Goal: Task Accomplishment & Management: Use online tool/utility

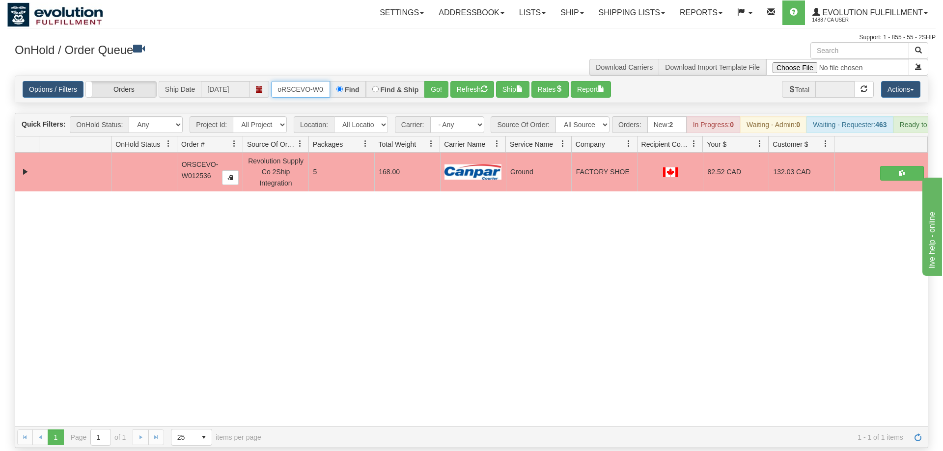
click at [309, 81] on input "oRSCEVO-W012536" at bounding box center [300, 89] width 59 height 17
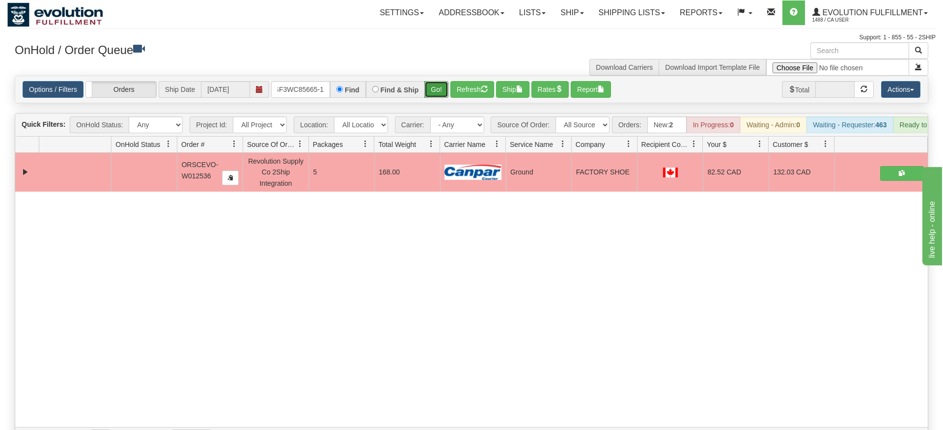
drag, startPoint x: 434, startPoint y: 80, endPoint x: 432, endPoint y: 91, distance: 11.9
click at [433, 99] on div "Is equal to Is not equal to Contains Does not contains CAD USD EUR ZAR [PERSON_…" at bounding box center [471, 262] width 928 height 373
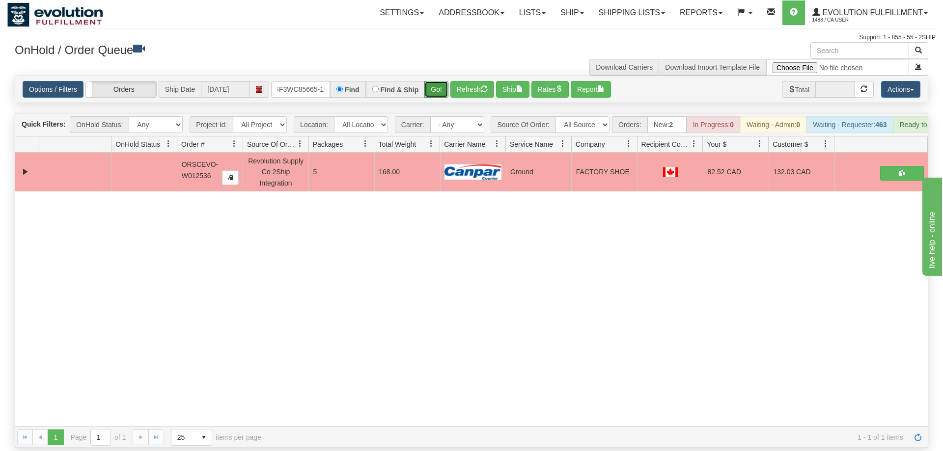
click at [434, 81] on button "Go!" at bounding box center [436, 89] width 24 height 17
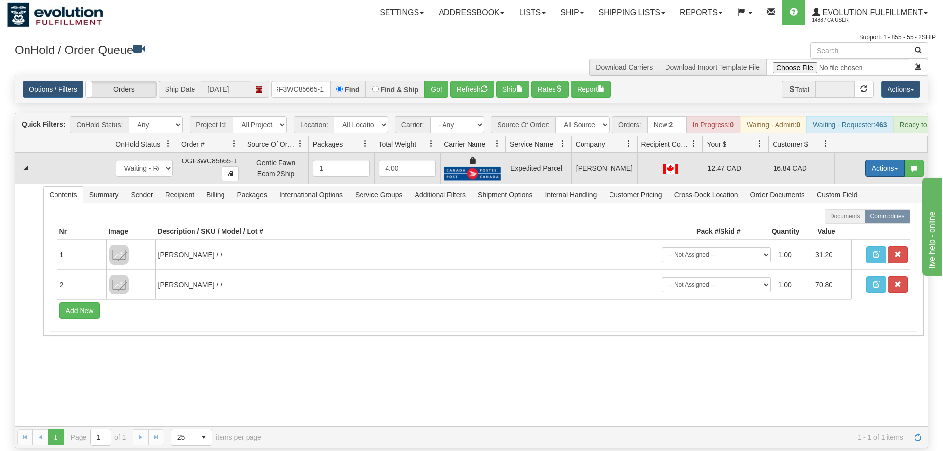
click at [875, 160] on button "Actions" at bounding box center [884, 168] width 39 height 17
click at [850, 221] on span "Ship" at bounding box center [845, 225] width 21 height 8
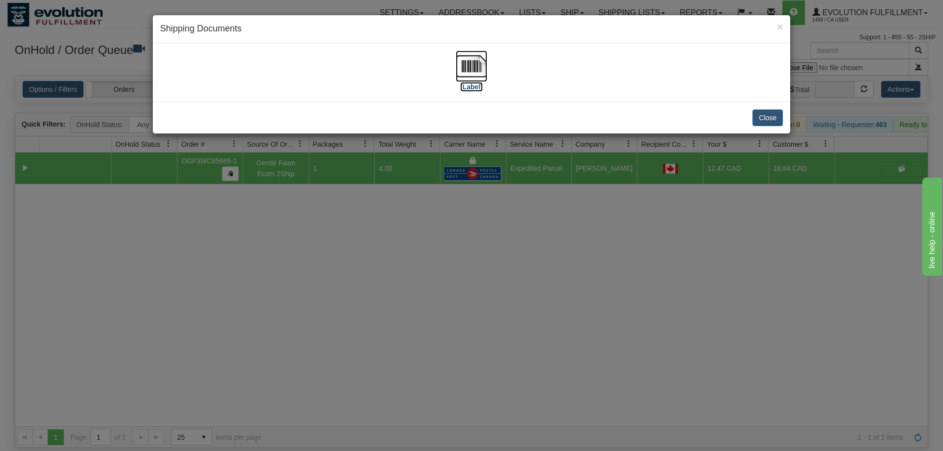
click at [460, 75] on img at bounding box center [471, 66] width 31 height 31
drag, startPoint x: 430, startPoint y: 310, endPoint x: 242, endPoint y: 47, distance: 322.8
click at [430, 309] on div "× Shipping Documents [Label] Close" at bounding box center [471, 225] width 943 height 451
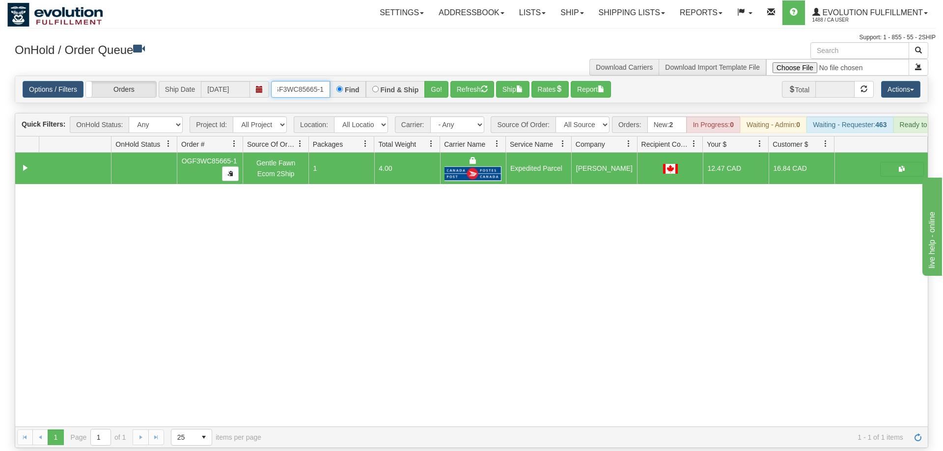
click at [317, 81] on input "OGF3WC85665-1" at bounding box center [300, 89] width 59 height 17
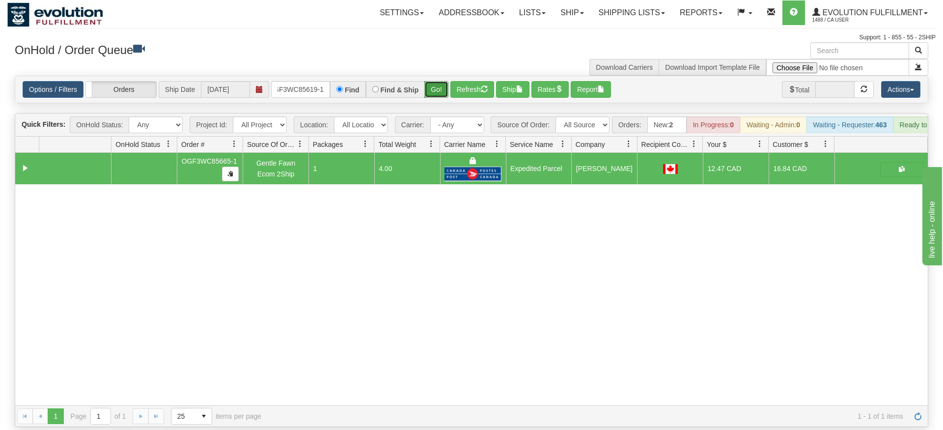
click at [433, 95] on div "Is equal to Is not equal to Contains Does not contains CAD USD EUR ZAR [PERSON_…" at bounding box center [471, 251] width 928 height 351
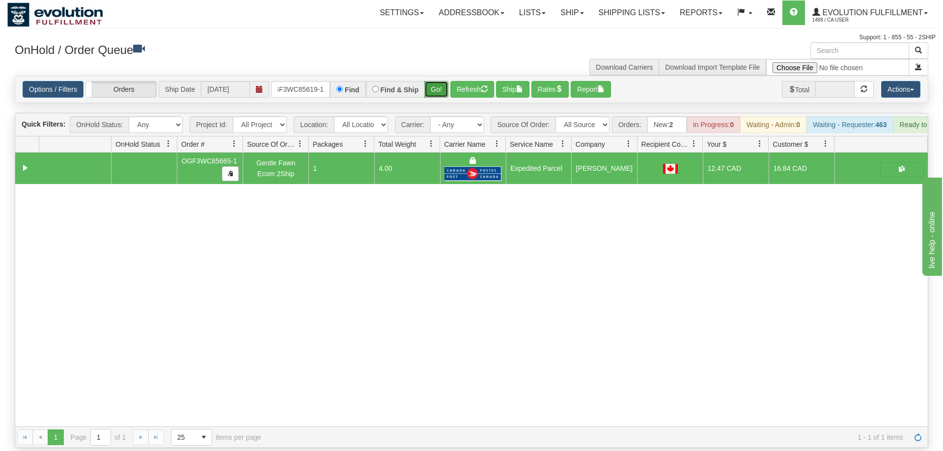
click at [436, 82] on button "Go!" at bounding box center [436, 89] width 24 height 17
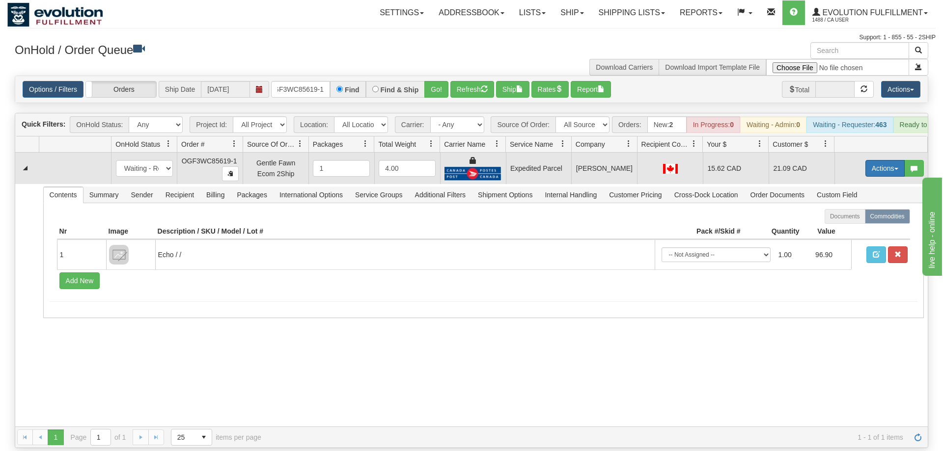
click at [893, 160] on button "Actions" at bounding box center [884, 168] width 39 height 17
click at [850, 221] on span "Ship" at bounding box center [845, 225] width 21 height 8
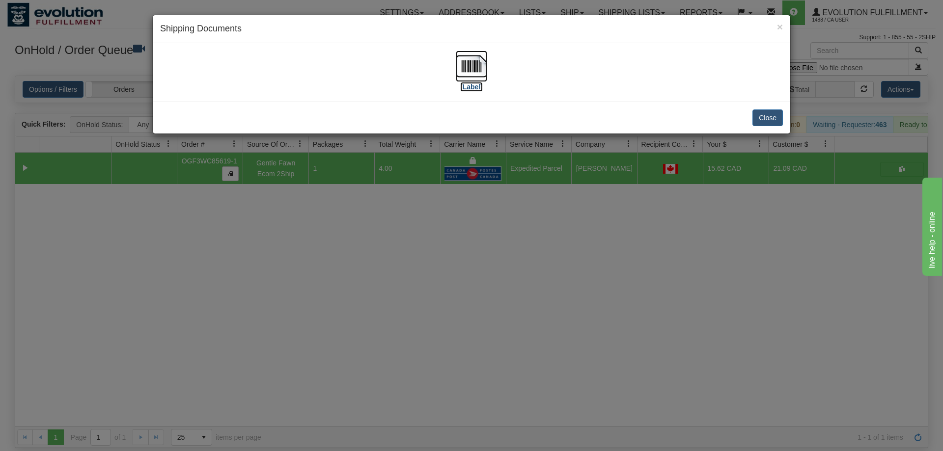
click at [477, 63] on img at bounding box center [471, 66] width 31 height 31
drag, startPoint x: 390, startPoint y: 293, endPoint x: 293, endPoint y: 80, distance: 234.0
click at [390, 291] on div "× Shipping Documents [Label] Close" at bounding box center [471, 225] width 943 height 451
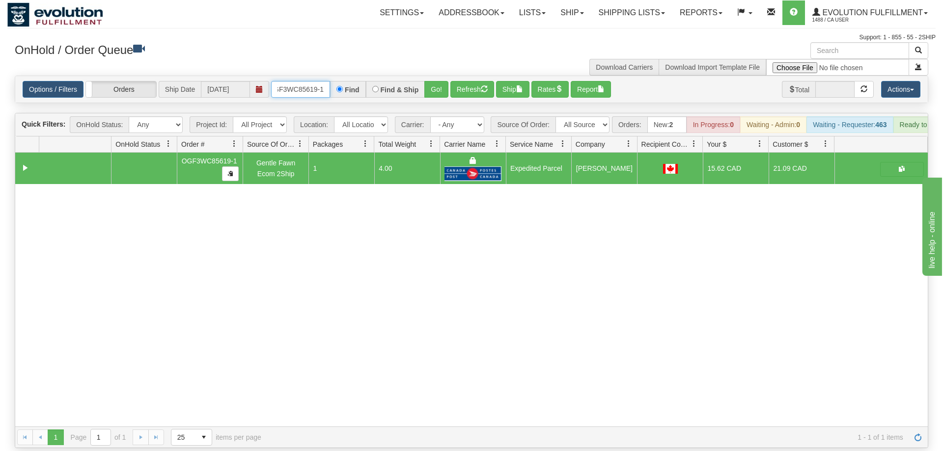
click at [293, 81] on input "OGF3WC85619-1" at bounding box center [300, 89] width 59 height 17
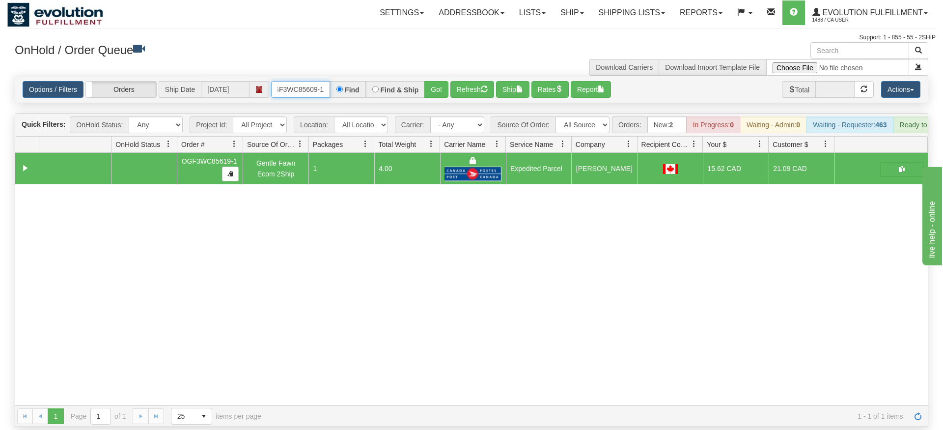
type input "OGF3WC85609-1"
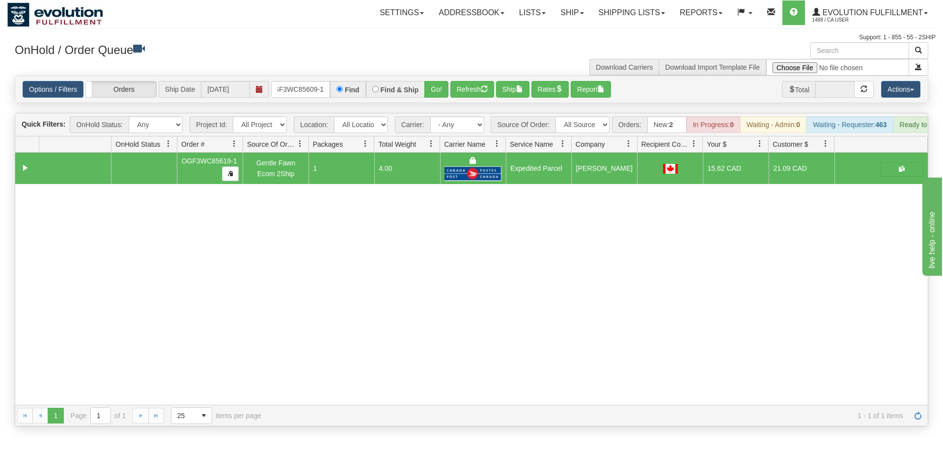
click at [413, 90] on div "Is equal to Is not equal to Contains Does not contains CAD USD EUR ZAR [PERSON_…" at bounding box center [471, 251] width 928 height 351
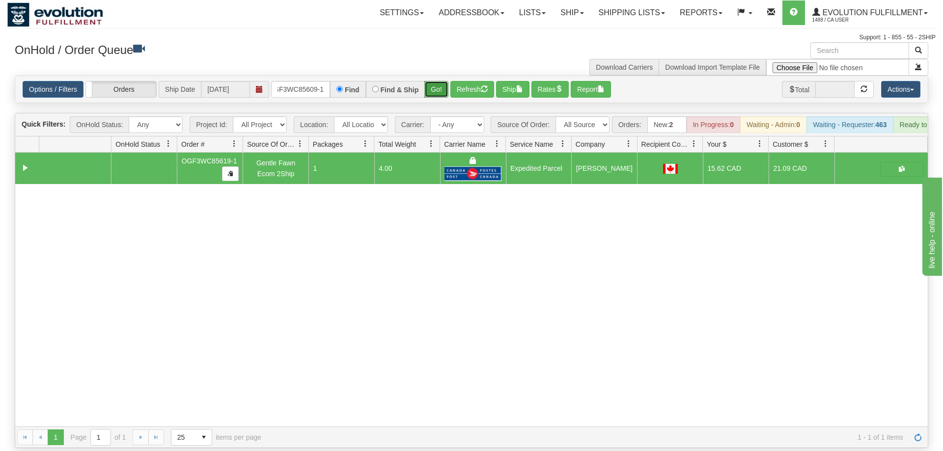
click at [431, 81] on button "Go!" at bounding box center [436, 89] width 24 height 17
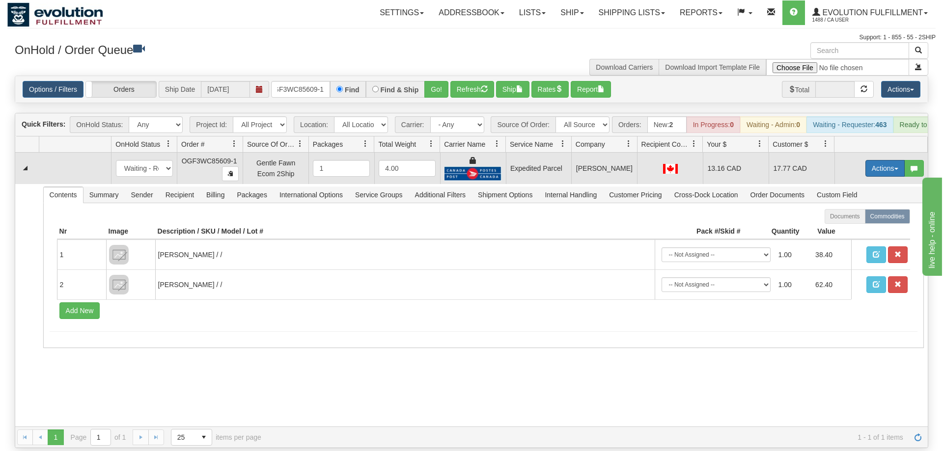
click at [877, 160] on button "Actions" at bounding box center [884, 168] width 39 height 17
click at [859, 219] on link "Ship" at bounding box center [864, 225] width 79 height 13
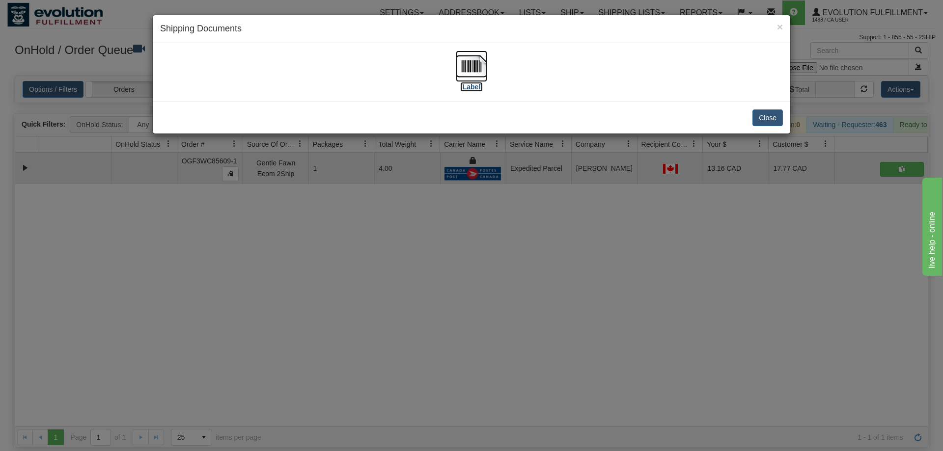
drag, startPoint x: 472, startPoint y: 70, endPoint x: 466, endPoint y: 70, distance: 5.9
click at [468, 70] on img at bounding box center [471, 66] width 31 height 31
drag, startPoint x: 645, startPoint y: 321, endPoint x: 399, endPoint y: 58, distance: 359.8
click at [635, 302] on div "× Shipping Documents [Label] Close" at bounding box center [471, 225] width 943 height 451
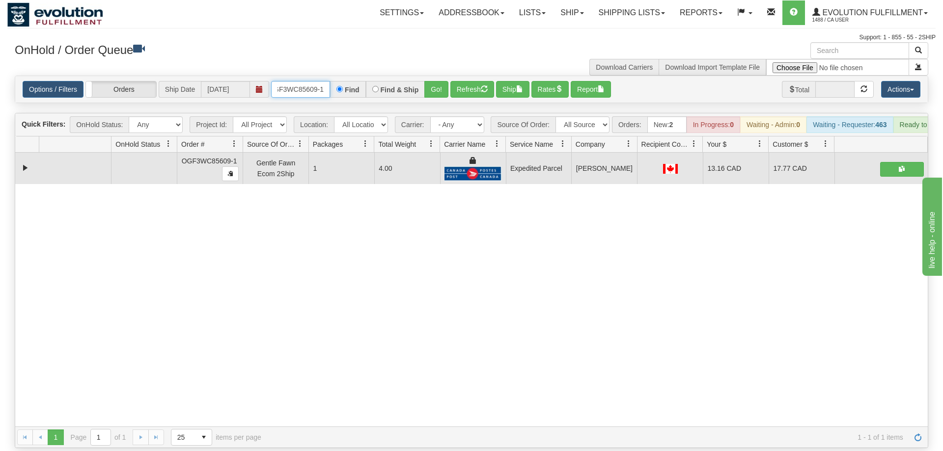
click at [283, 81] on input "OGF3WC85609-1" at bounding box center [300, 89] width 59 height 17
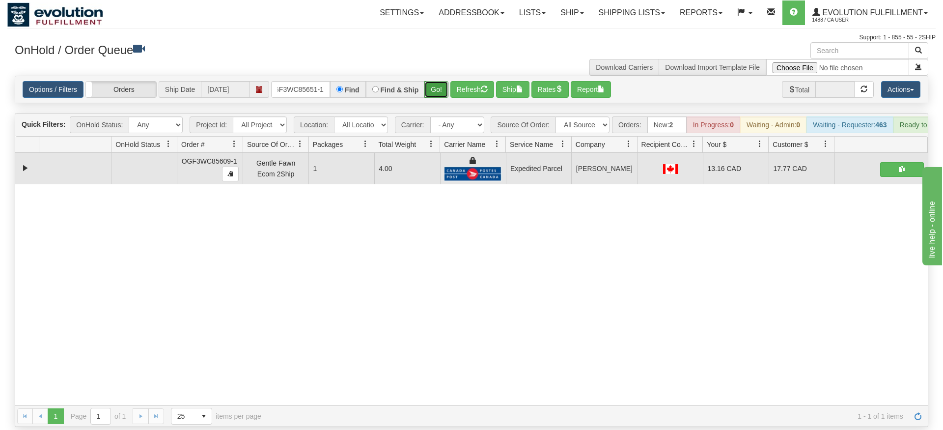
click at [439, 95] on div "Is equal to Is not equal to Contains Does not contains CAD USD EUR ZAR [PERSON_…" at bounding box center [471, 251] width 928 height 351
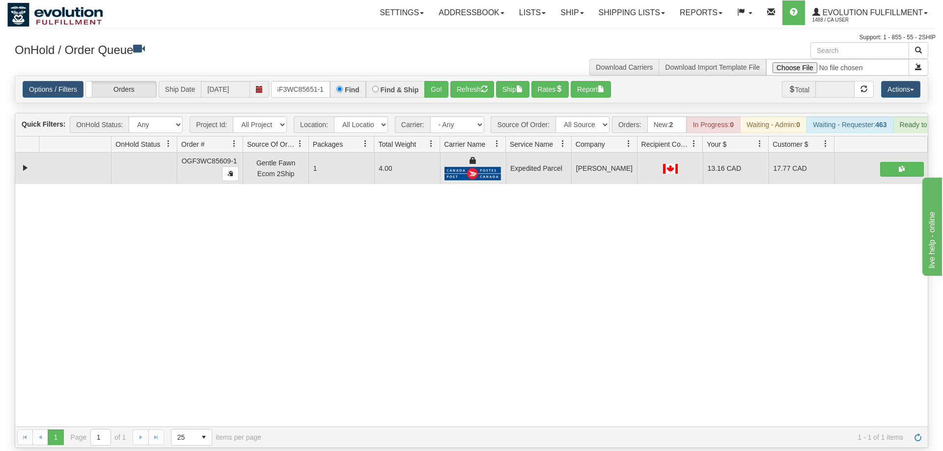
click at [435, 76] on div "Options / Filters Group Shipments Orders Ship Date [DATE] oGF3WC85651-1 Find Fi…" at bounding box center [471, 89] width 912 height 27
click at [435, 81] on button "Go!" at bounding box center [436, 89] width 24 height 17
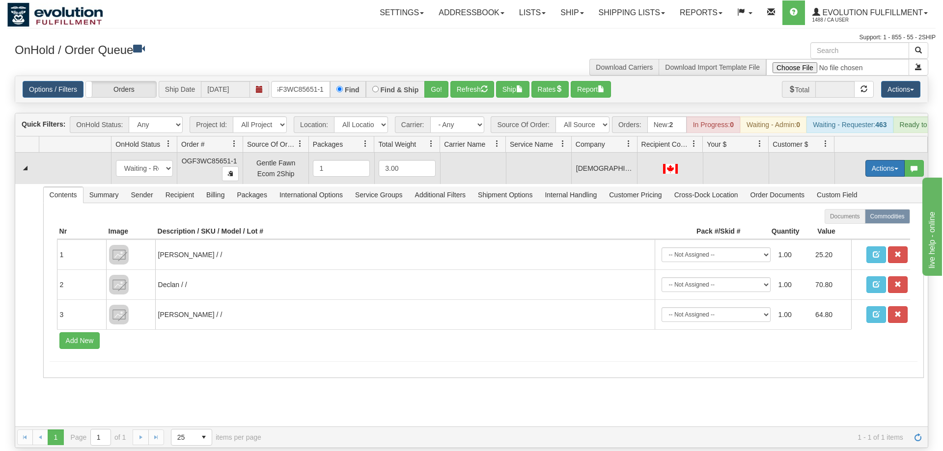
click at [871, 160] on button "Actions" at bounding box center [884, 168] width 39 height 17
click at [839, 209] on span "Rate All Services" at bounding box center [864, 213] width 59 height 8
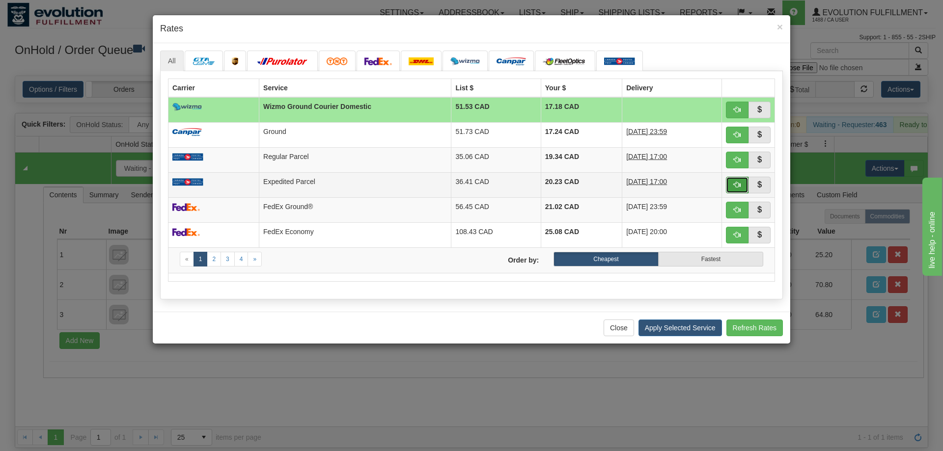
click at [731, 193] on button "button" at bounding box center [737, 185] width 23 height 17
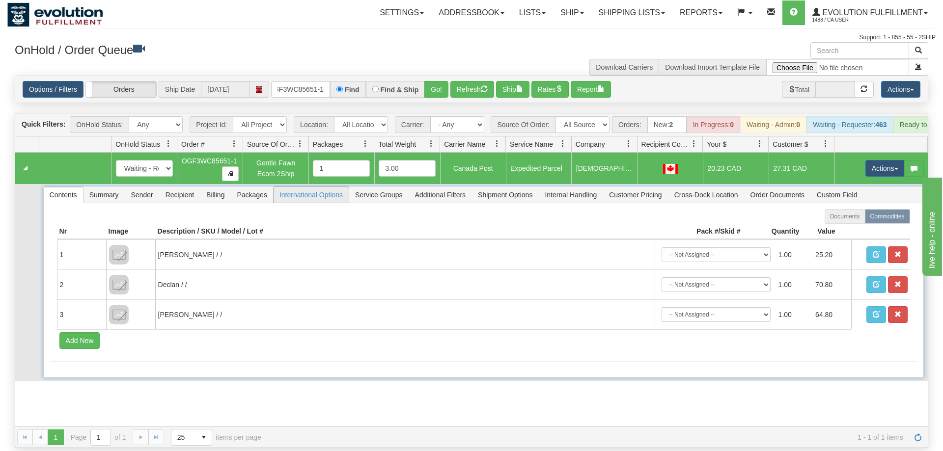
click at [324, 187] on span "International Options" at bounding box center [310, 195] width 75 height 16
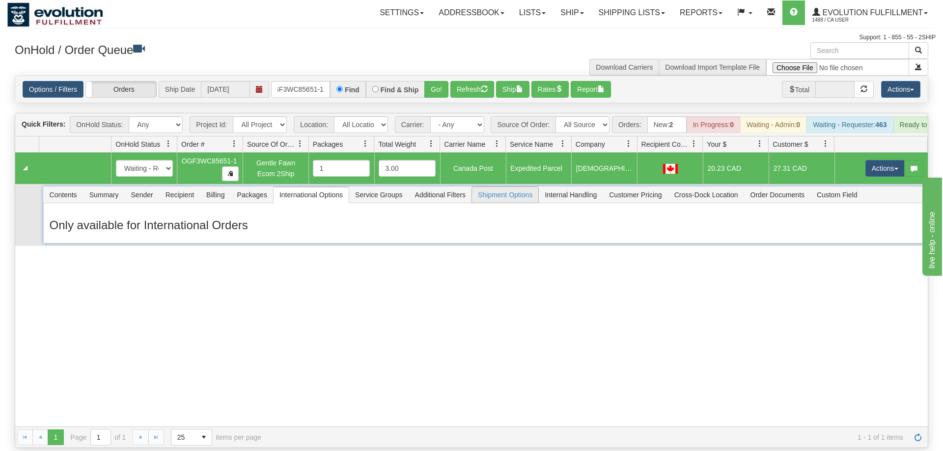
click at [488, 187] on span "Shipment Options" at bounding box center [505, 195] width 66 height 16
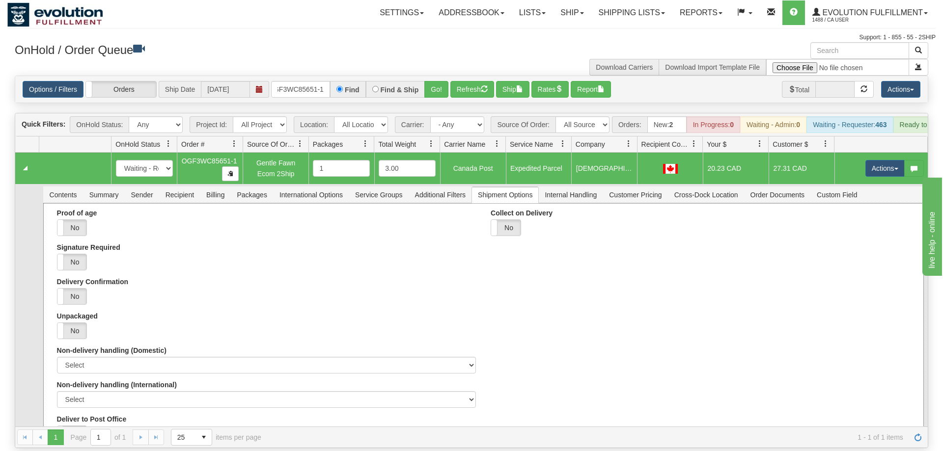
drag, startPoint x: 76, startPoint y: 254, endPoint x: 242, endPoint y: 283, distance: 168.5
click at [76, 254] on label "No" at bounding box center [71, 262] width 29 height 16
click at [380, 244] on div "Signature Required Yes No" at bounding box center [266, 257] width 419 height 27
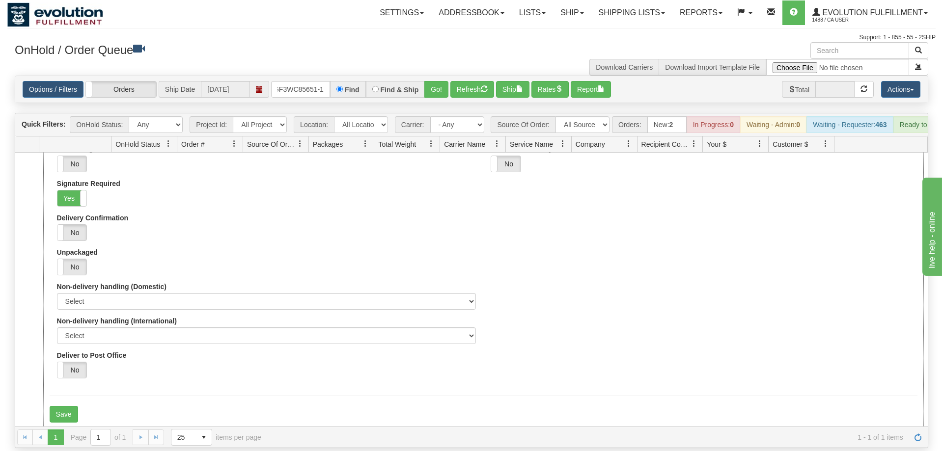
scroll to position [73, 0]
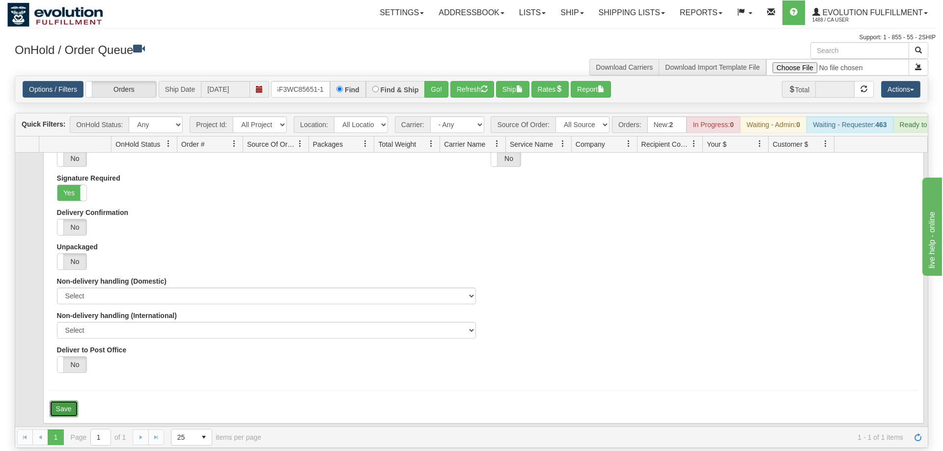
click at [60, 401] on button "Save" at bounding box center [64, 409] width 28 height 17
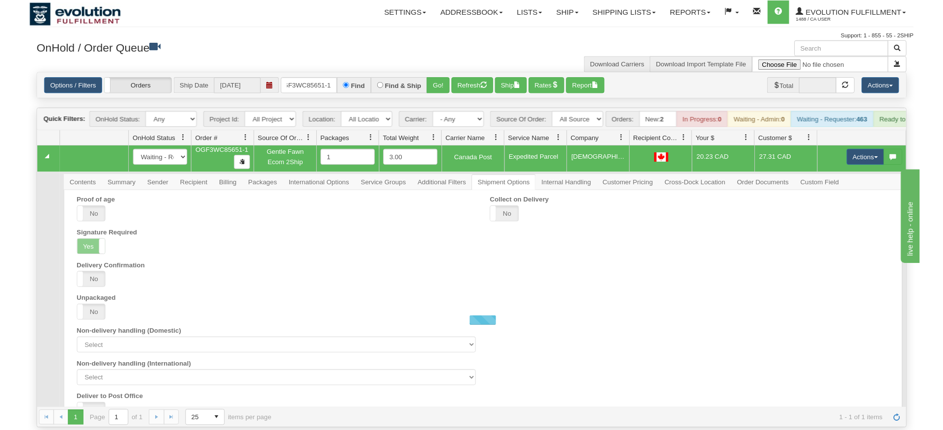
scroll to position [0, 0]
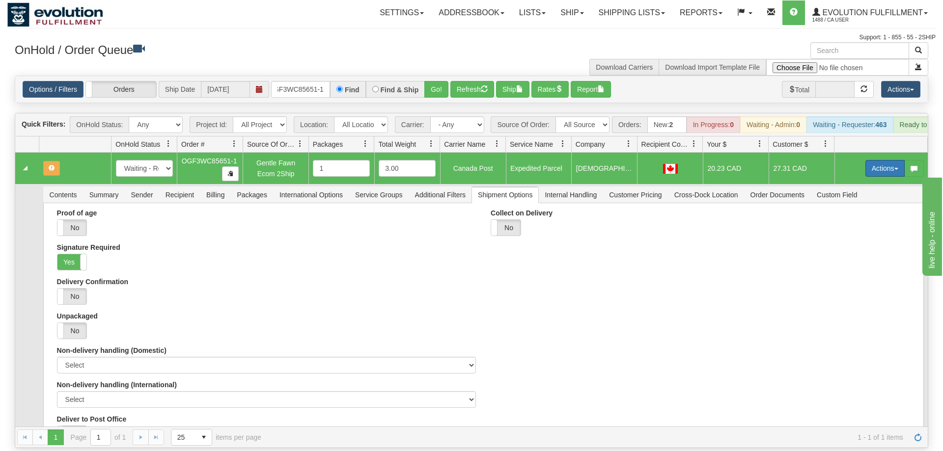
click at [873, 160] on button "Actions" at bounding box center [884, 168] width 39 height 17
click at [855, 196] on span "Refresh Rates" at bounding box center [860, 200] width 51 height 8
click at [883, 160] on button "Actions" at bounding box center [884, 168] width 39 height 17
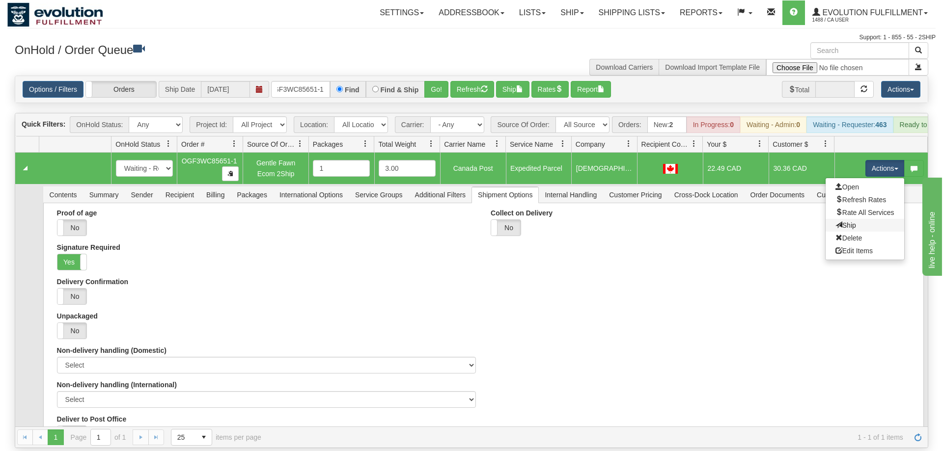
click at [854, 219] on link "Ship" at bounding box center [864, 225] width 79 height 13
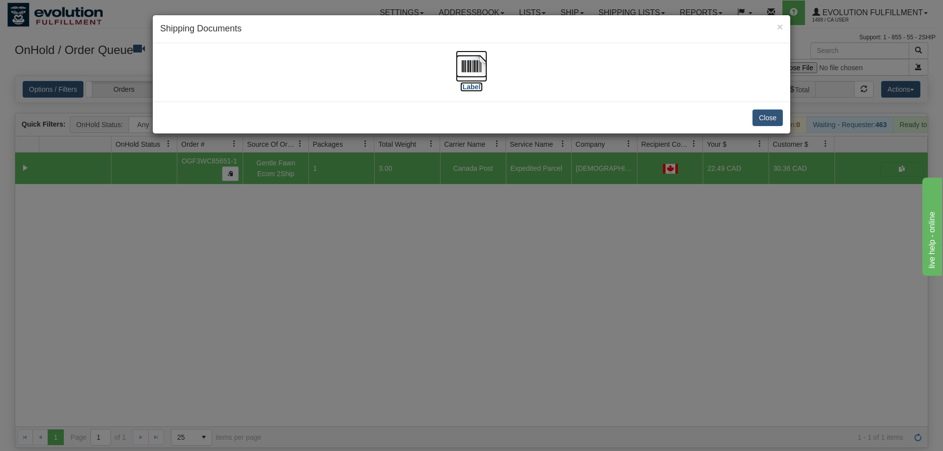
click at [464, 66] on img at bounding box center [471, 66] width 31 height 31
drag, startPoint x: 650, startPoint y: 277, endPoint x: 649, endPoint y: 265, distance: 11.8
click at [651, 276] on div "× Shipping Documents [Label] Close" at bounding box center [471, 225] width 943 height 451
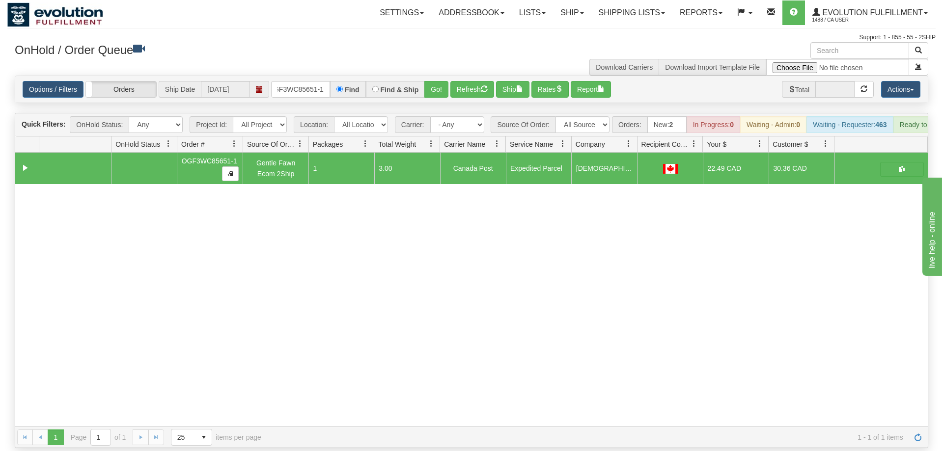
click at [316, 76] on div "Options / Filters Group Shipments Orders Ship Date [DATE] oGF3WC85651-1 Find Fi…" at bounding box center [471, 89] width 912 height 27
click at [310, 81] on input "oGF3WC85651-1" at bounding box center [300, 89] width 59 height 17
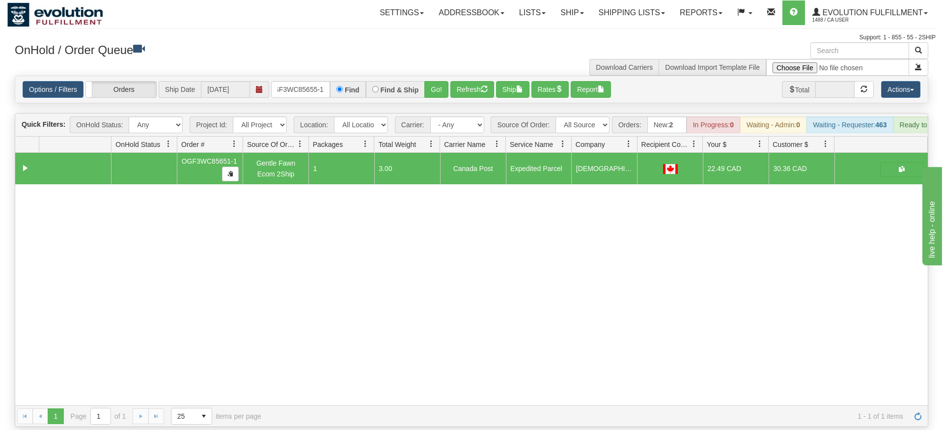
click at [449, 81] on div "× Get OnHold Shipments fields - load dt: 336 Get OnHold Shipments fields - tran…" at bounding box center [471, 234] width 928 height 384
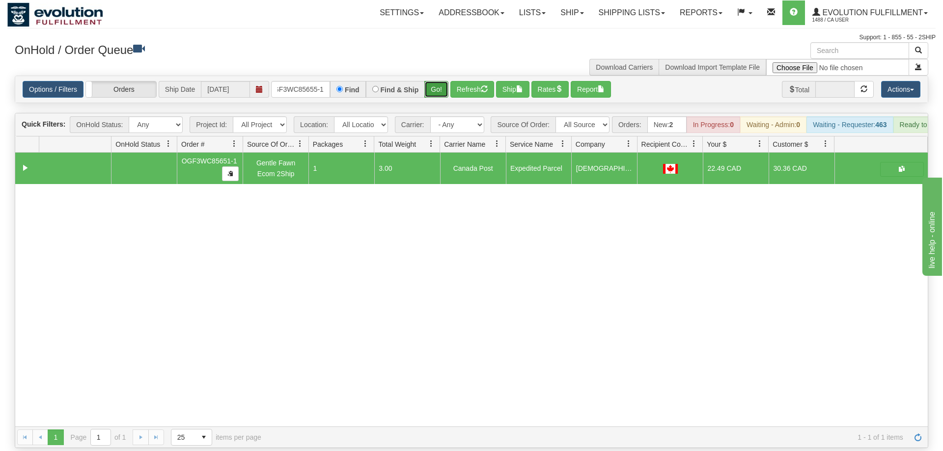
click at [434, 81] on button "Go!" at bounding box center [436, 89] width 24 height 17
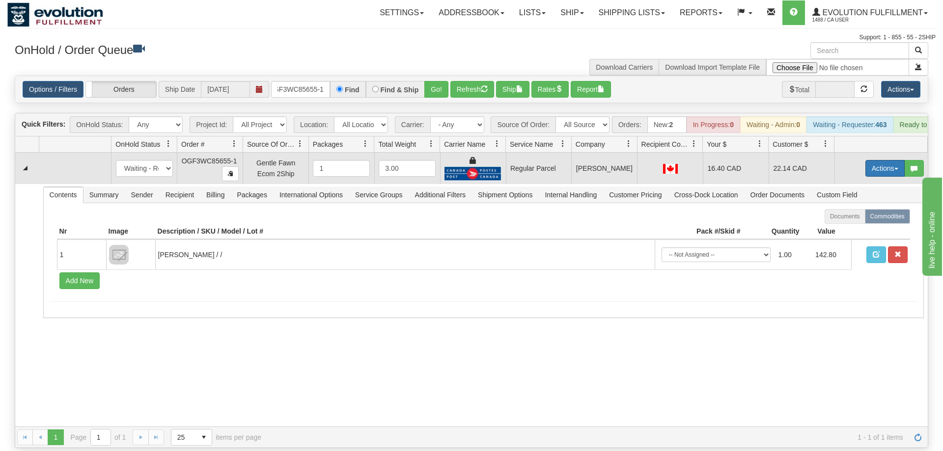
click at [869, 160] on button "Actions" at bounding box center [884, 168] width 39 height 17
click at [863, 209] on span "Rate All Services" at bounding box center [864, 213] width 59 height 8
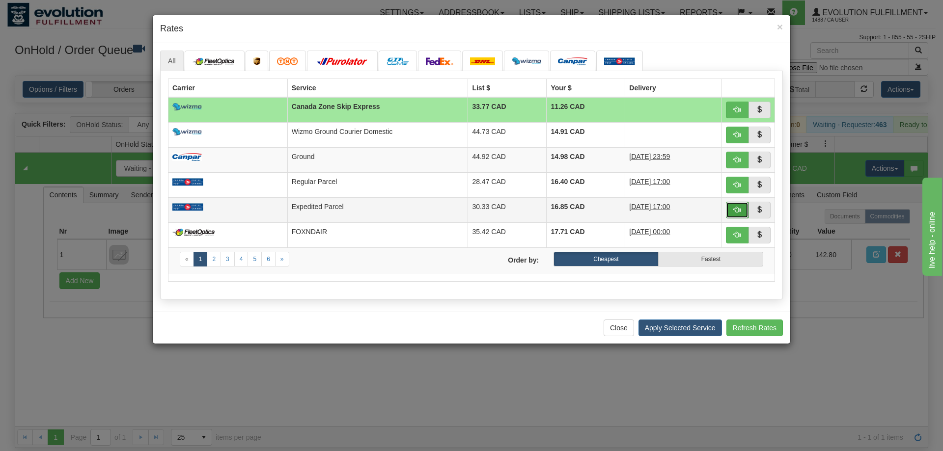
click at [730, 209] on button "button" at bounding box center [737, 210] width 23 height 17
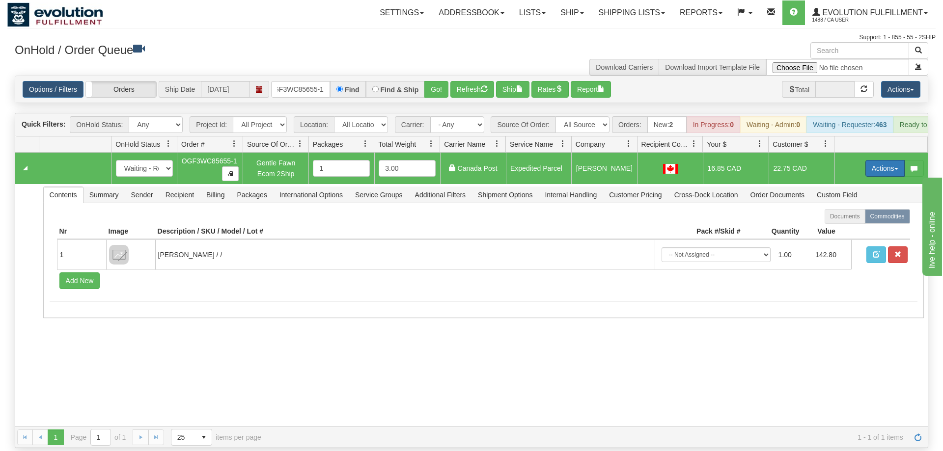
click at [890, 160] on button "Actions" at bounding box center [884, 168] width 39 height 17
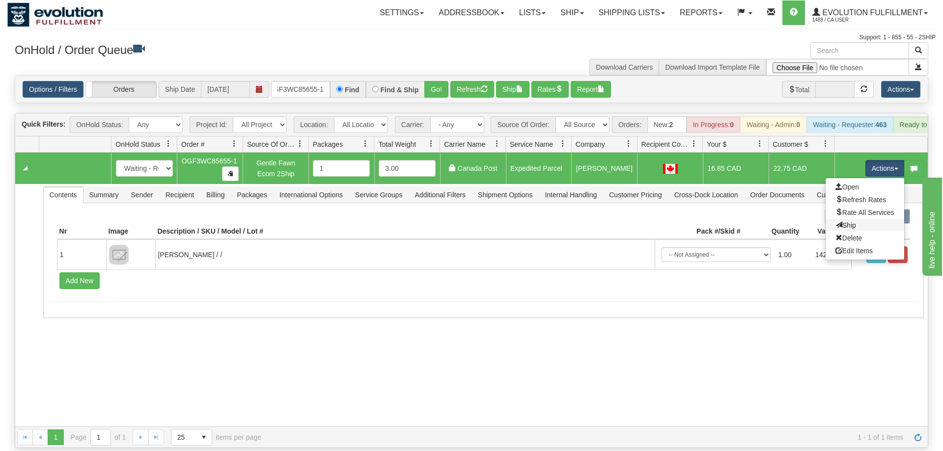
click at [861, 219] on link "Ship" at bounding box center [864, 225] width 79 height 13
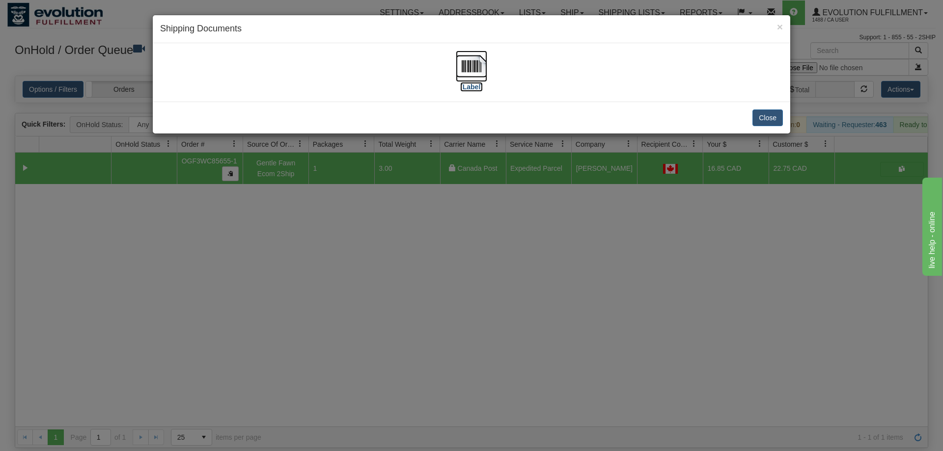
click at [462, 55] on img at bounding box center [471, 66] width 31 height 31
click at [502, 290] on div "× Shipping Documents [Label] Close" at bounding box center [471, 225] width 943 height 451
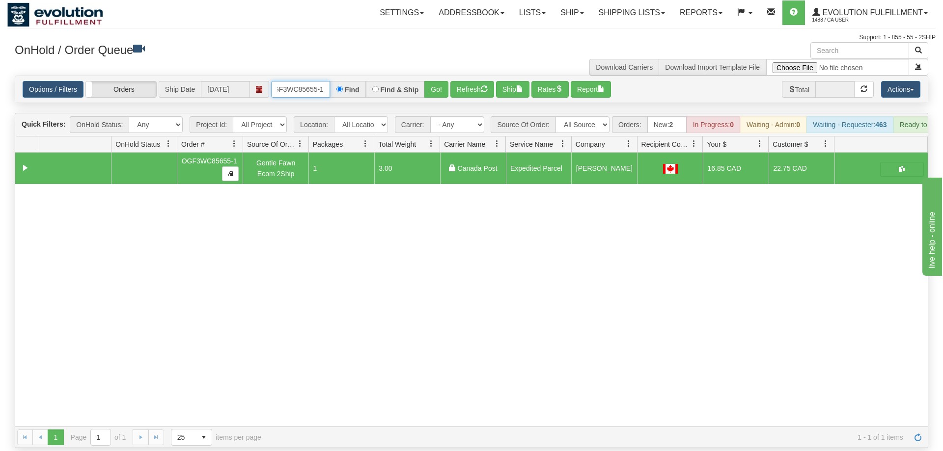
click at [314, 81] on input "oGF3WC85655-1" at bounding box center [300, 89] width 59 height 17
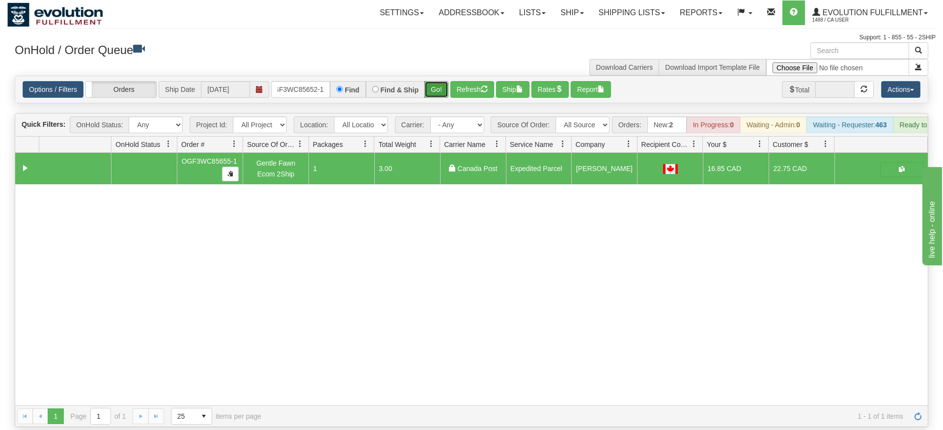
click at [441, 92] on div "Is equal to Is not equal to Contains Does not contains CAD USD EUR ZAR [PERSON_…" at bounding box center [471, 251] width 928 height 351
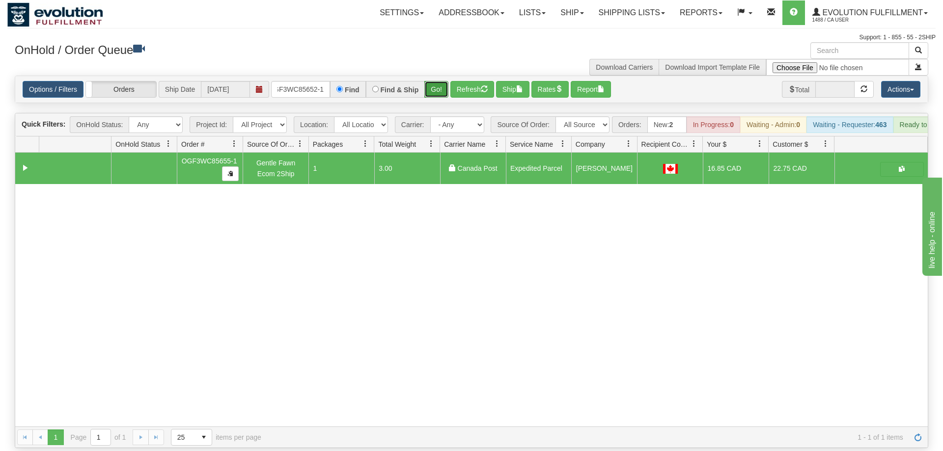
click at [440, 81] on button "Go!" at bounding box center [436, 89] width 24 height 17
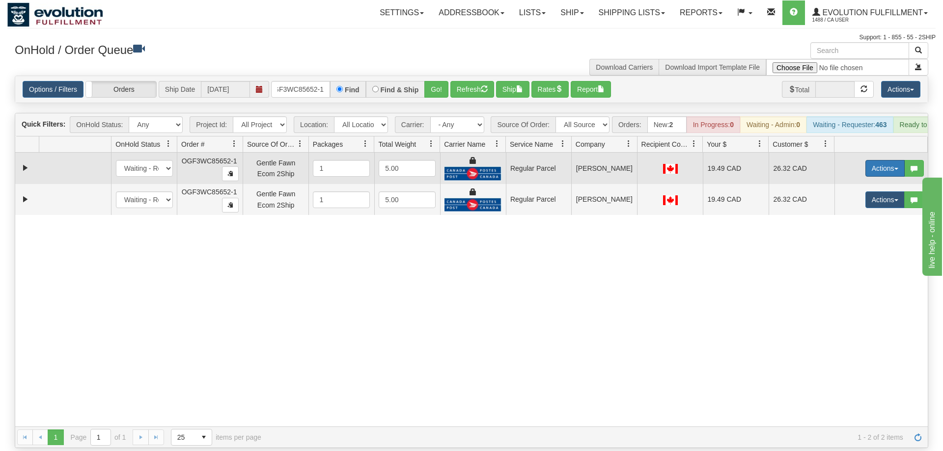
click at [871, 160] on button "Actions" at bounding box center [884, 168] width 39 height 17
click at [859, 209] on span "Rate All Services" at bounding box center [864, 213] width 59 height 8
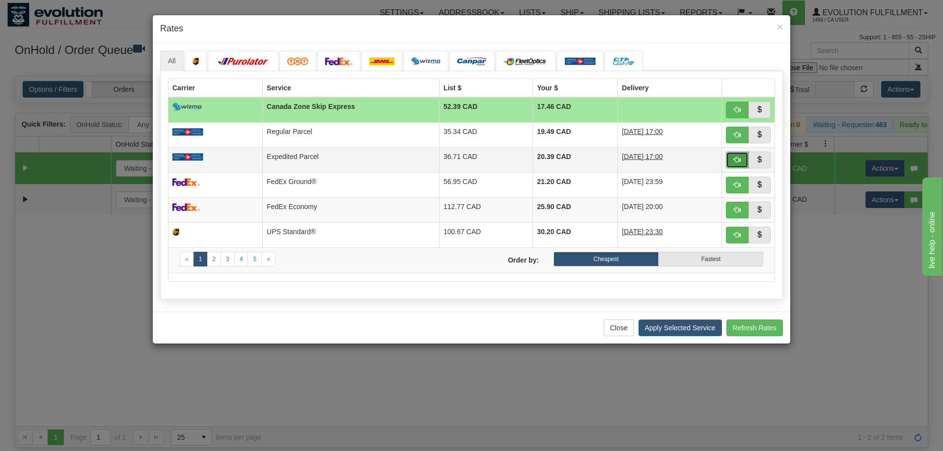
click at [734, 159] on span "button" at bounding box center [737, 159] width 7 height 7
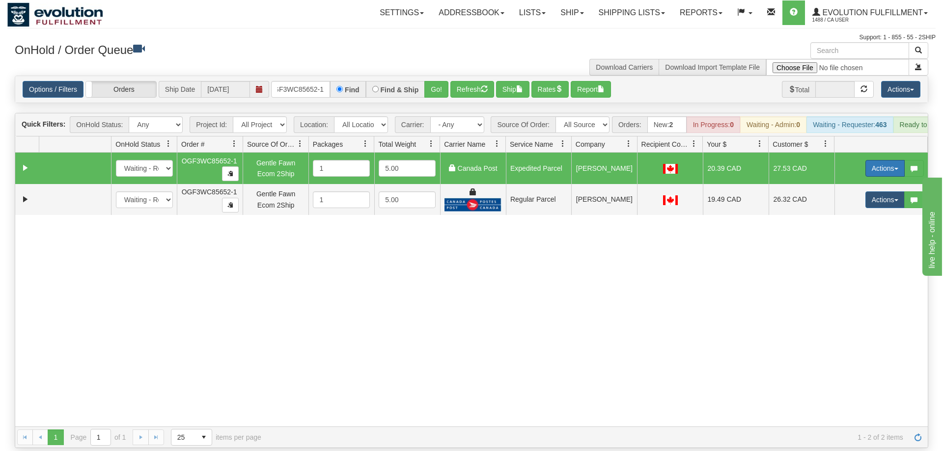
click at [878, 160] on button "Actions" at bounding box center [884, 168] width 39 height 17
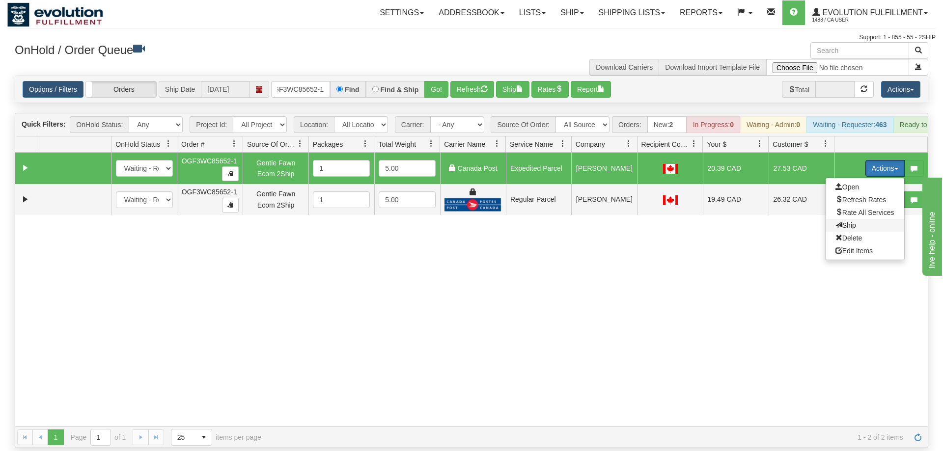
click at [849, 221] on span "Ship" at bounding box center [845, 225] width 21 height 8
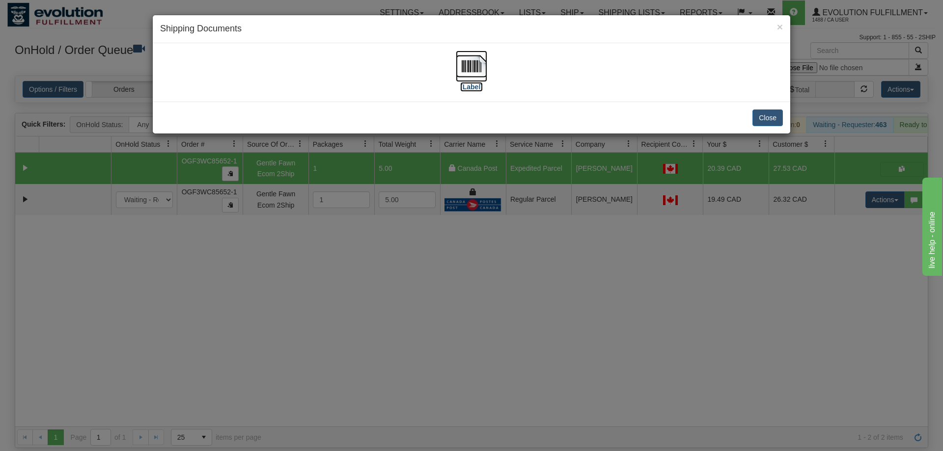
click at [458, 64] on img at bounding box center [471, 66] width 31 height 31
click at [817, 211] on div "× Shipping Documents [Label] Close" at bounding box center [471, 225] width 943 height 451
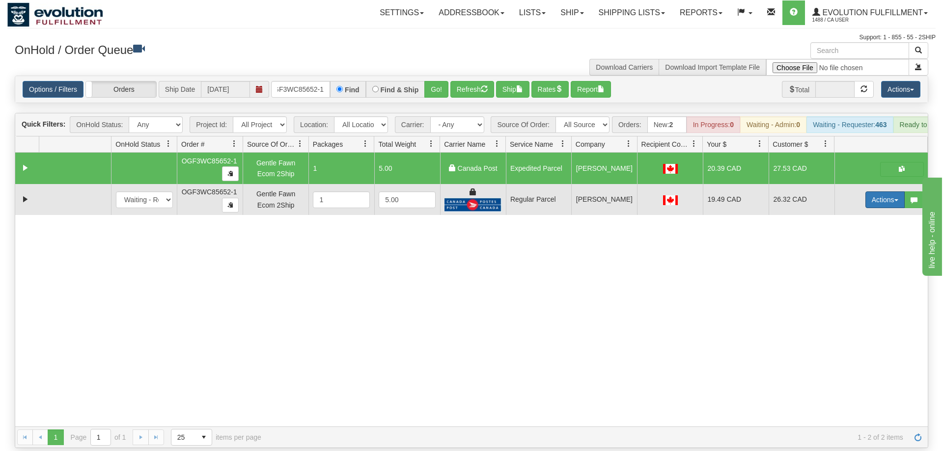
click at [879, 191] on button "Actions" at bounding box center [884, 199] width 39 height 17
click at [857, 263] on link "Delete" at bounding box center [864, 269] width 79 height 13
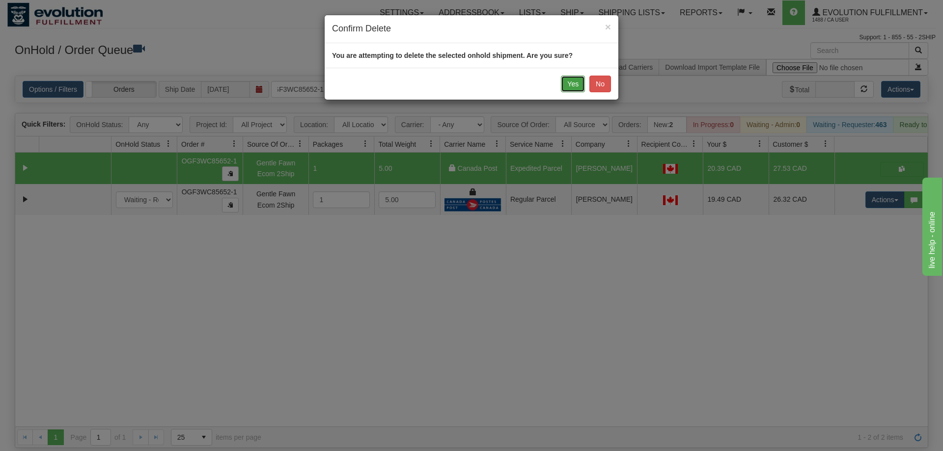
click at [565, 81] on button "Yes" at bounding box center [573, 84] width 24 height 17
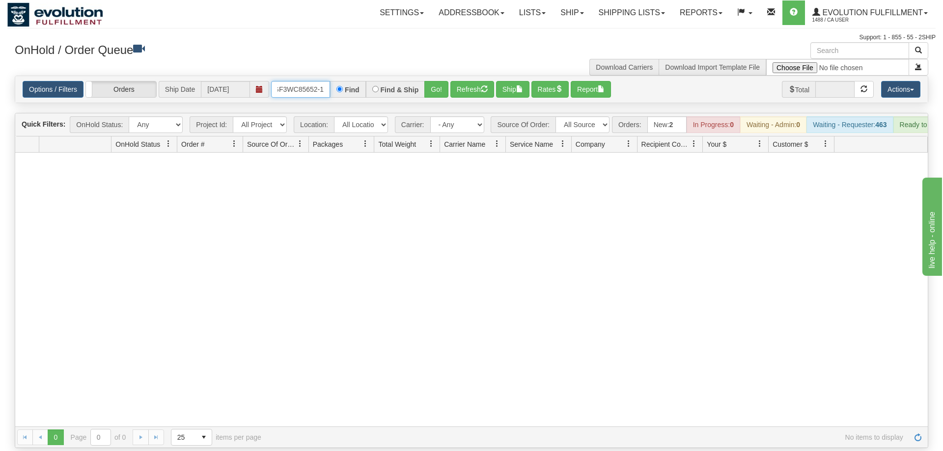
click at [294, 81] on input "OGF3WC85652-1" at bounding box center [300, 89] width 59 height 17
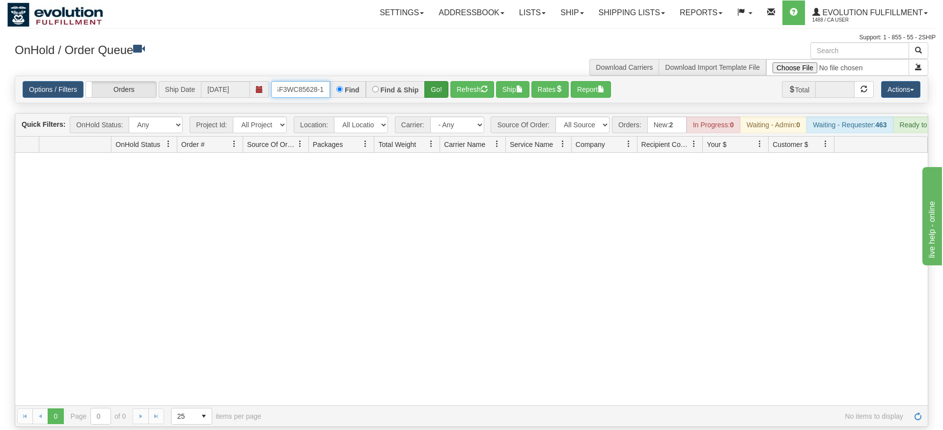
type input "OGF3WC85628-1"
drag, startPoint x: 434, startPoint y: 73, endPoint x: 432, endPoint y: 80, distance: 7.5
click at [434, 94] on div "Is equal to Is not equal to Contains Does not contains CAD USD EUR ZAR [PERSON_…" at bounding box center [471, 251] width 928 height 351
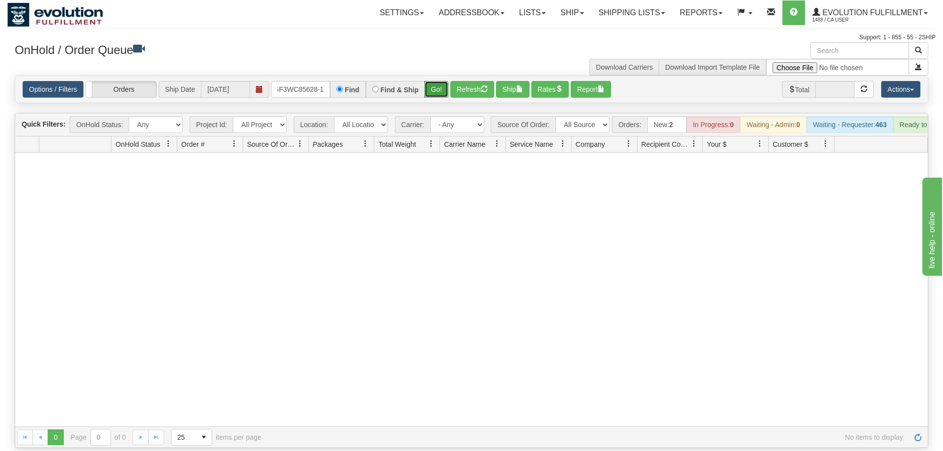
click at [432, 81] on button "Go!" at bounding box center [436, 89] width 24 height 17
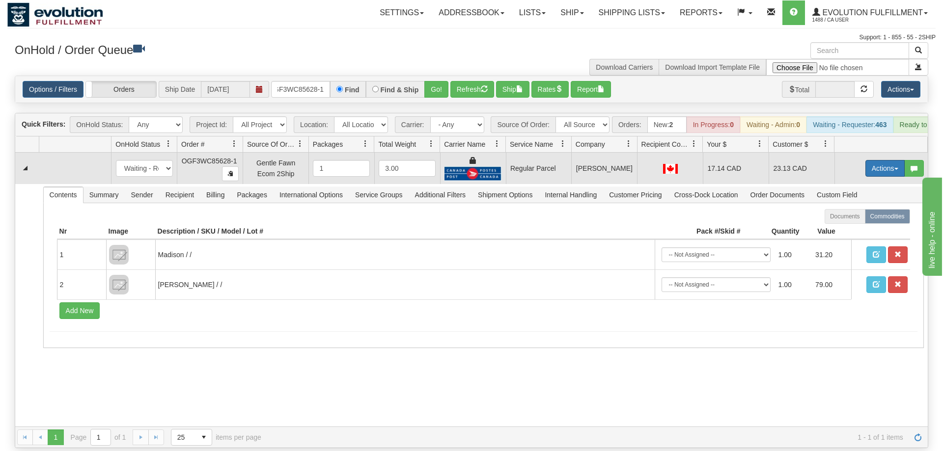
click at [880, 160] on button "Actions" at bounding box center [884, 168] width 39 height 17
click at [854, 209] on span "Rate All Services" at bounding box center [864, 213] width 59 height 8
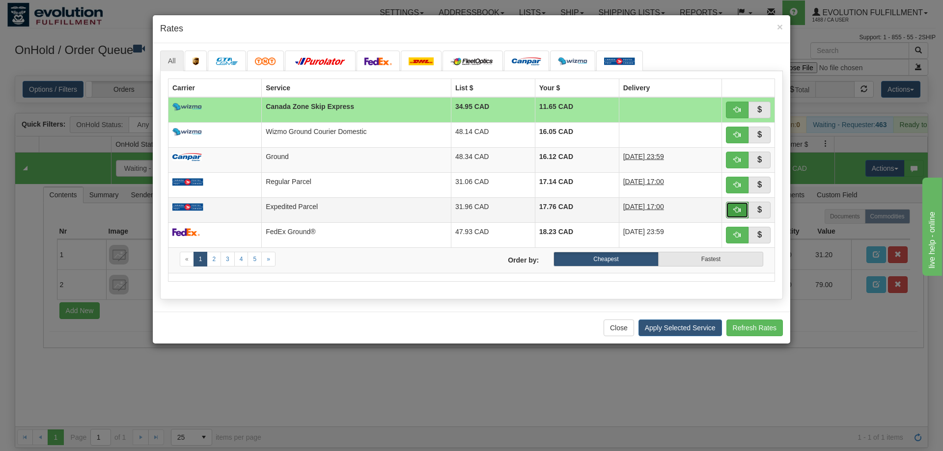
click at [735, 213] on span "button" at bounding box center [737, 209] width 7 height 7
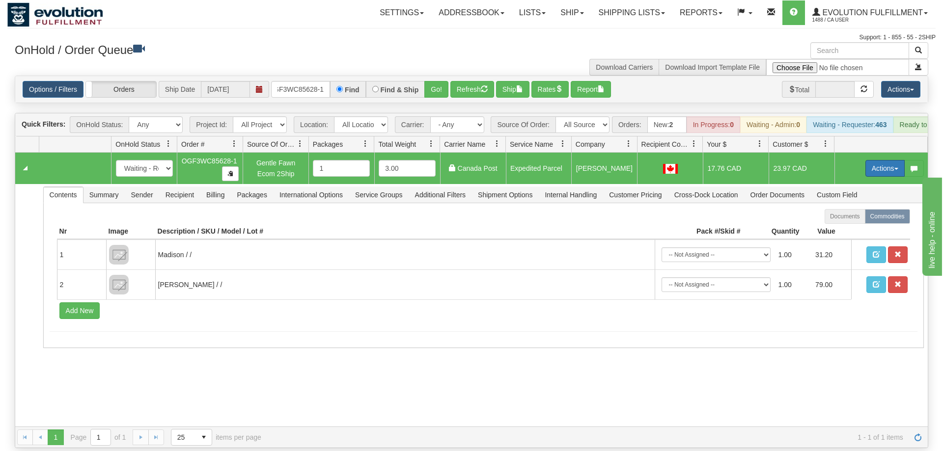
click at [873, 160] on button "Actions" at bounding box center [884, 168] width 39 height 17
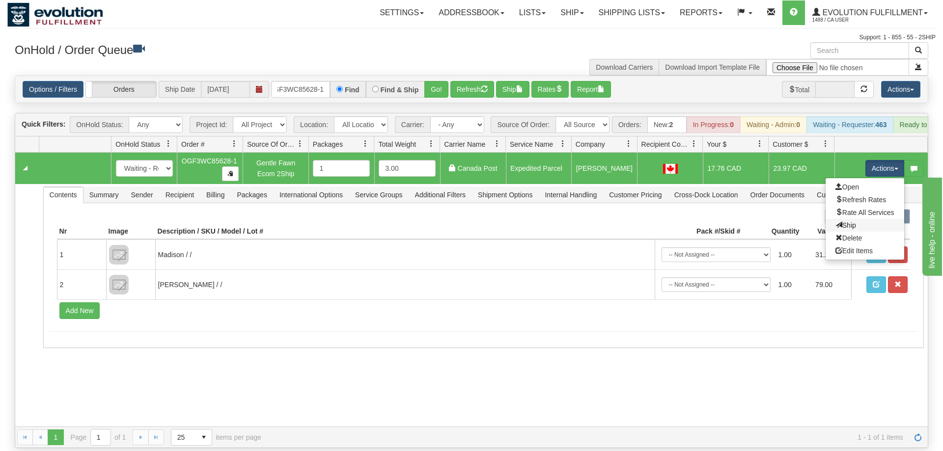
click at [839, 219] on link "Ship" at bounding box center [864, 225] width 79 height 13
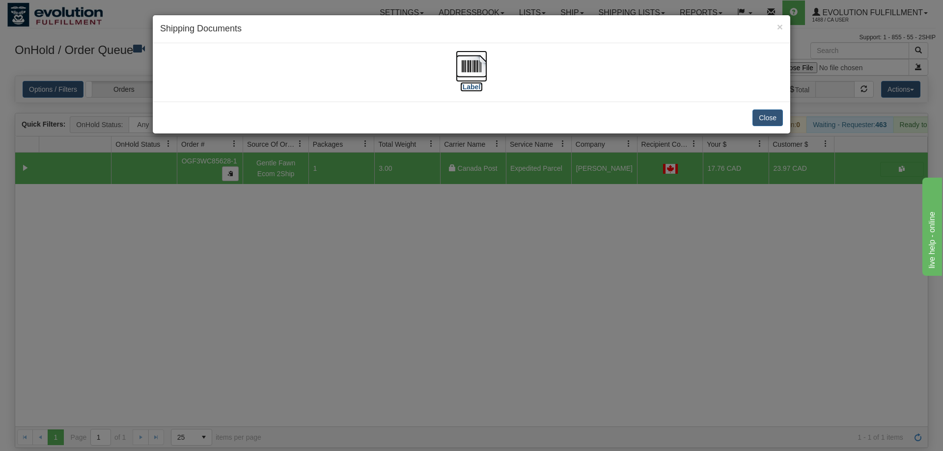
click at [475, 76] on img at bounding box center [471, 66] width 31 height 31
drag, startPoint x: 561, startPoint y: 260, endPoint x: 381, endPoint y: 32, distance: 289.9
click at [557, 256] on div "× Shipping Documents [Label] Close" at bounding box center [471, 225] width 943 height 451
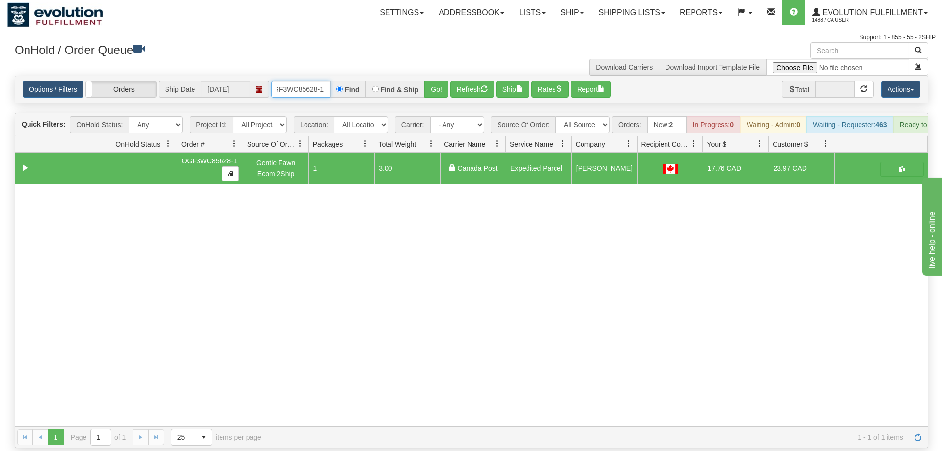
click at [288, 81] on input "OGF3WC85628-1" at bounding box center [300, 89] width 59 height 17
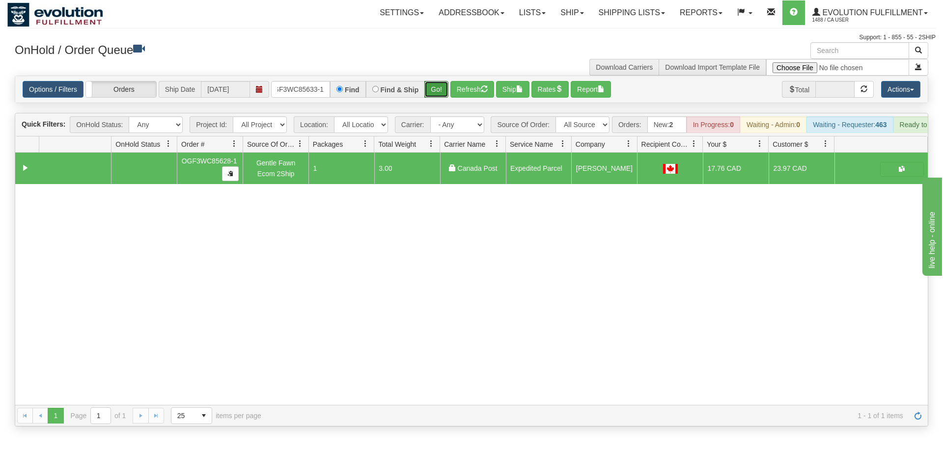
drag, startPoint x: 448, startPoint y: 74, endPoint x: 442, endPoint y: 91, distance: 18.3
click at [447, 95] on div "Is equal to Is not equal to Contains Does not contains CAD USD EUR ZAR [PERSON_…" at bounding box center [471, 251] width 928 height 351
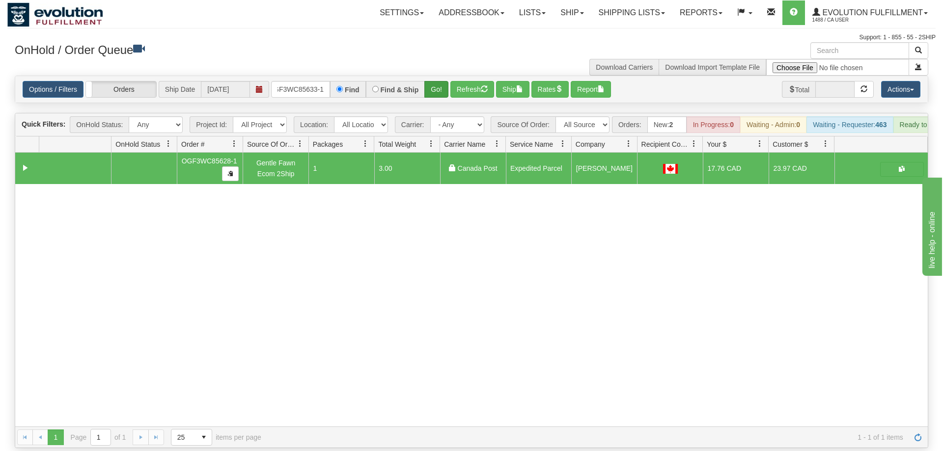
click at [441, 83] on div "Options / Filters Group Shipments Orders Ship Date [DATE] OGF3WC85633-1 Find Fi…" at bounding box center [471, 89] width 912 height 27
click at [440, 81] on button "Go!" at bounding box center [436, 89] width 24 height 17
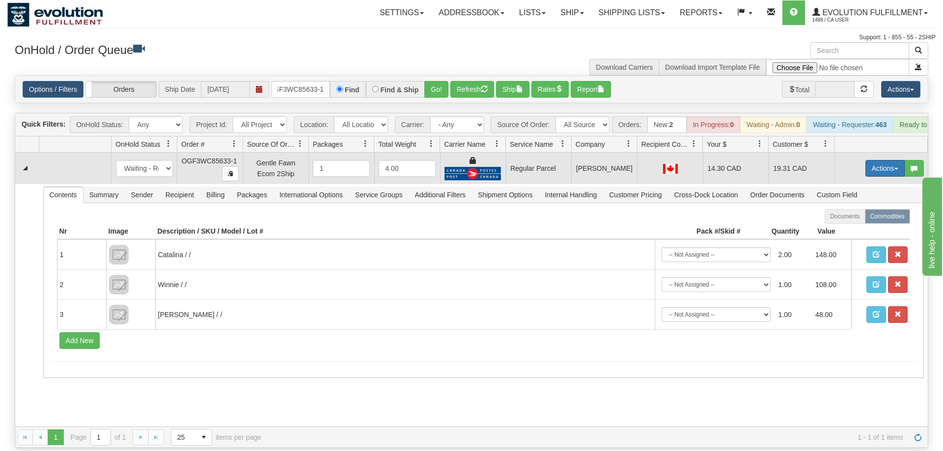
click at [876, 160] on button "Actions" at bounding box center [884, 168] width 39 height 17
click at [867, 209] on span "Rate All Services" at bounding box center [864, 213] width 59 height 8
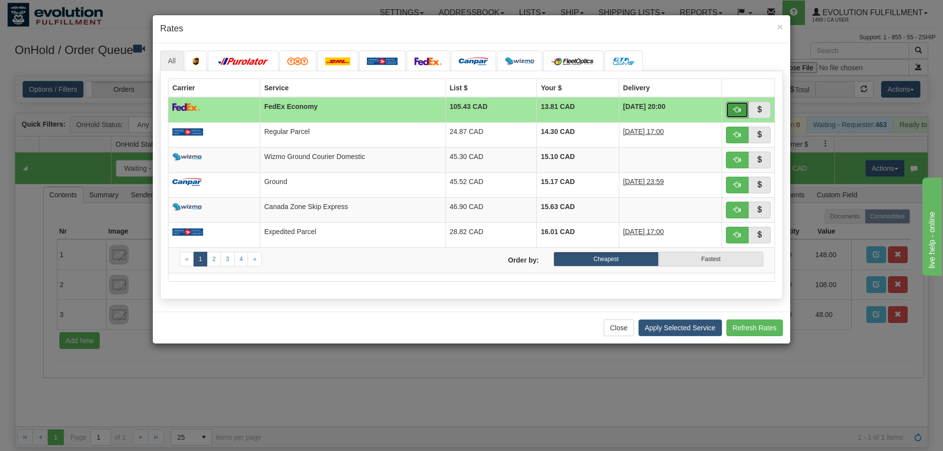
click at [731, 106] on button "button" at bounding box center [737, 110] width 23 height 17
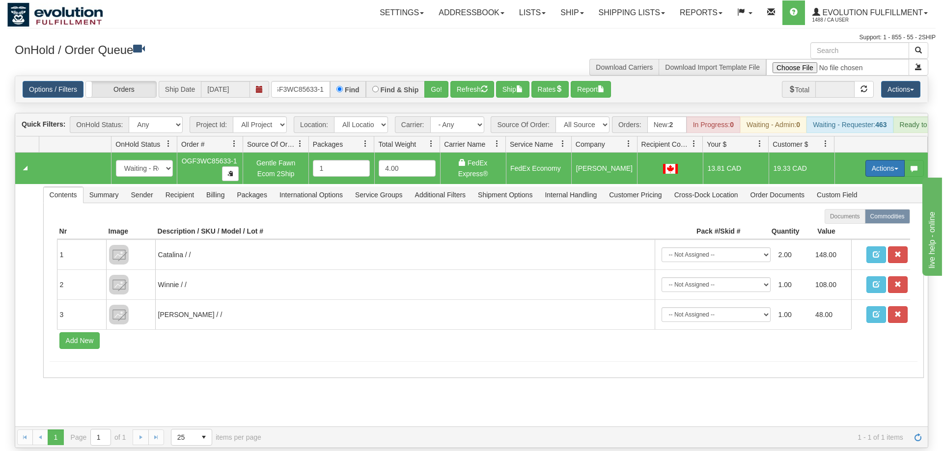
click at [870, 160] on button "Actions" at bounding box center [884, 168] width 39 height 17
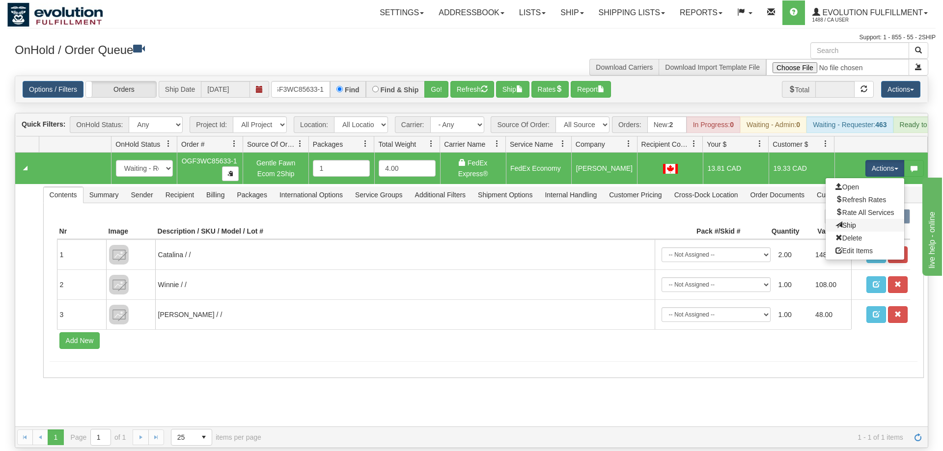
click at [857, 219] on link "Ship" at bounding box center [864, 225] width 79 height 13
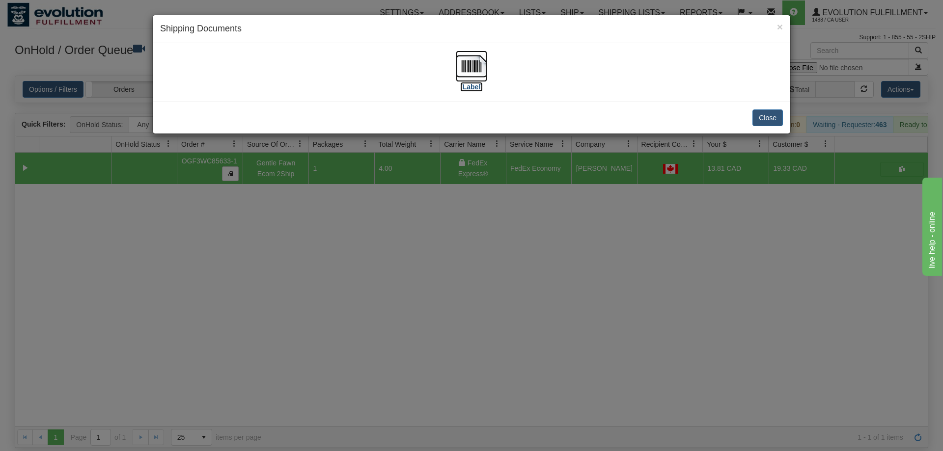
click at [462, 65] on img at bounding box center [471, 66] width 31 height 31
drag, startPoint x: 556, startPoint y: 258, endPoint x: 521, endPoint y: 199, distance: 68.9
click at [555, 252] on div "× Shipping Documents [Label] Close" at bounding box center [471, 225] width 943 height 451
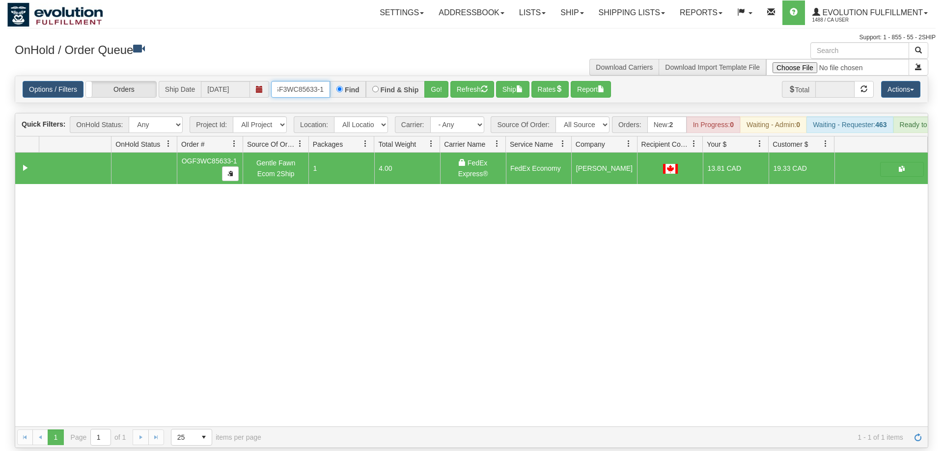
click at [293, 81] on input "OGF3WC85633-1" at bounding box center [300, 89] width 59 height 17
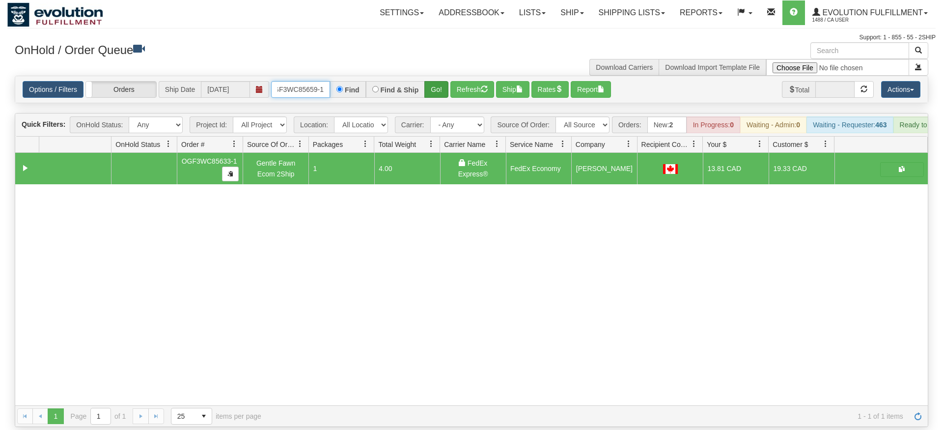
type input "OGF3WC85659-1"
click at [433, 91] on div "Is equal to Is not equal to Contains Does not contains CAD USD EUR ZAR [PERSON_…" at bounding box center [471, 251] width 928 height 351
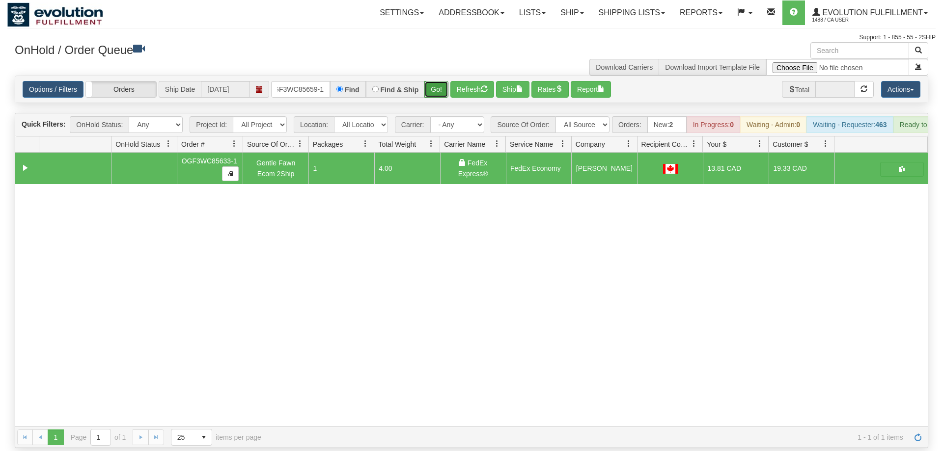
click at [434, 81] on button "Go!" at bounding box center [436, 89] width 24 height 17
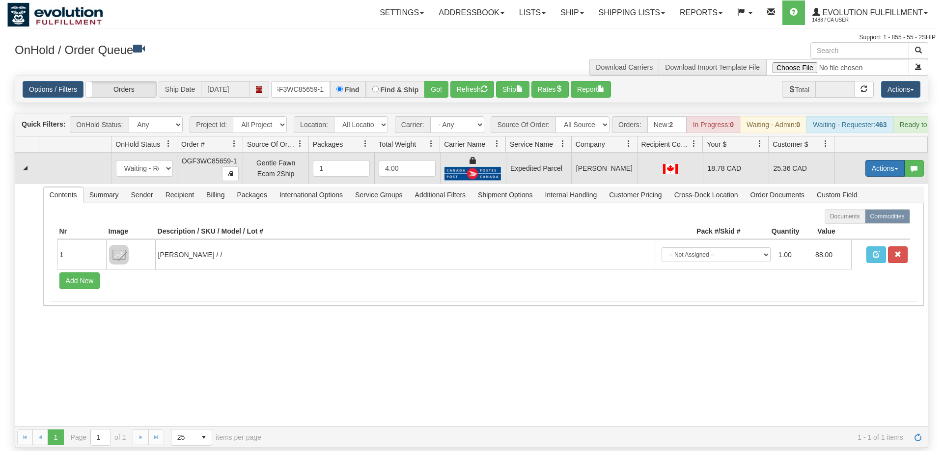
click at [885, 160] on button "Actions" at bounding box center [884, 168] width 39 height 17
click at [846, 221] on span "Ship" at bounding box center [845, 225] width 21 height 8
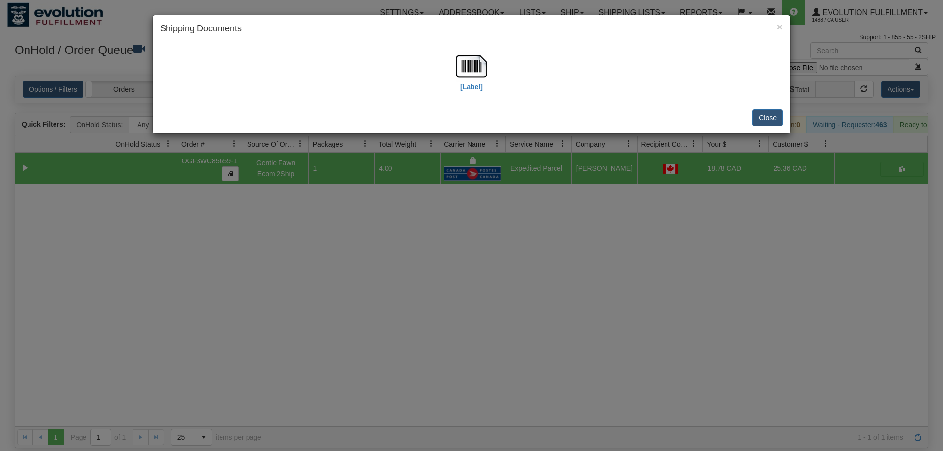
click at [455, 73] on div "[Label]" at bounding box center [471, 73] width 623 height 44
click at [460, 78] on img at bounding box center [471, 66] width 31 height 31
drag, startPoint x: 306, startPoint y: 232, endPoint x: 252, endPoint y: 128, distance: 116.6
click at [307, 232] on div "× Shipping Documents [Label] Close" at bounding box center [471, 225] width 943 height 451
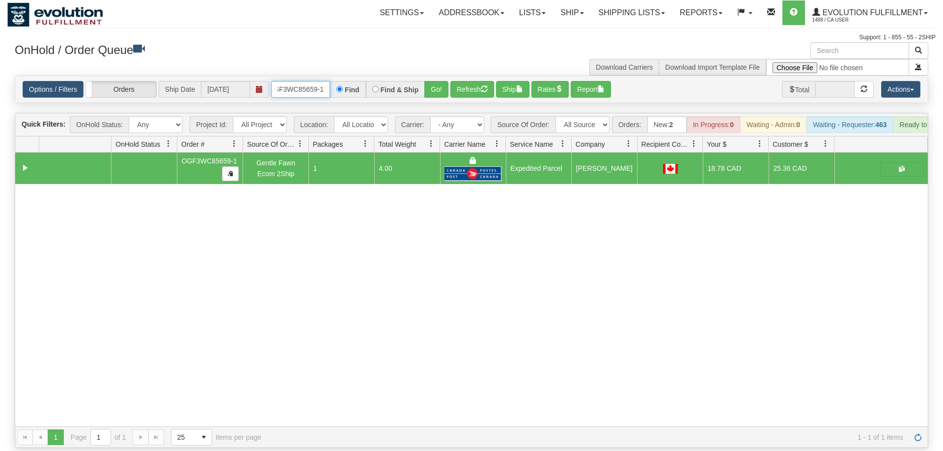
click at [296, 81] on input "OGF3WC85659-1" at bounding box center [300, 89] width 59 height 17
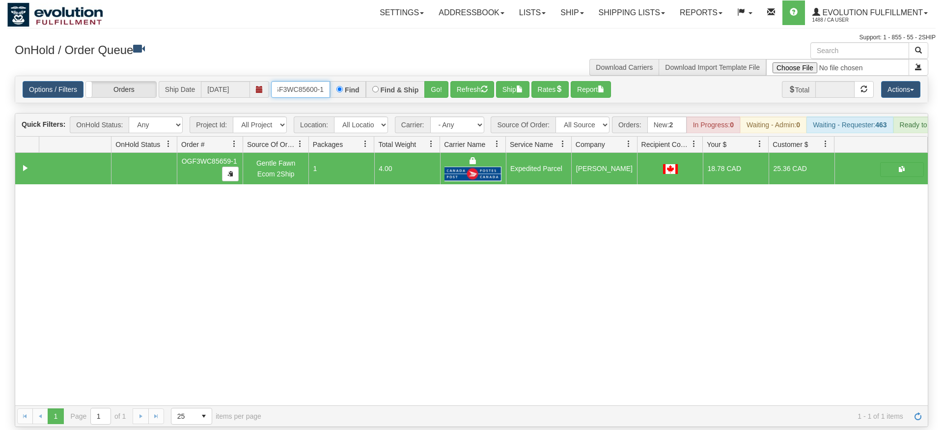
type input "OGF3WC85600-1"
click at [432, 93] on div "Is equal to Is not equal to Contains Does not contains CAD USD EUR ZAR [PERSON_…" at bounding box center [471, 251] width 928 height 351
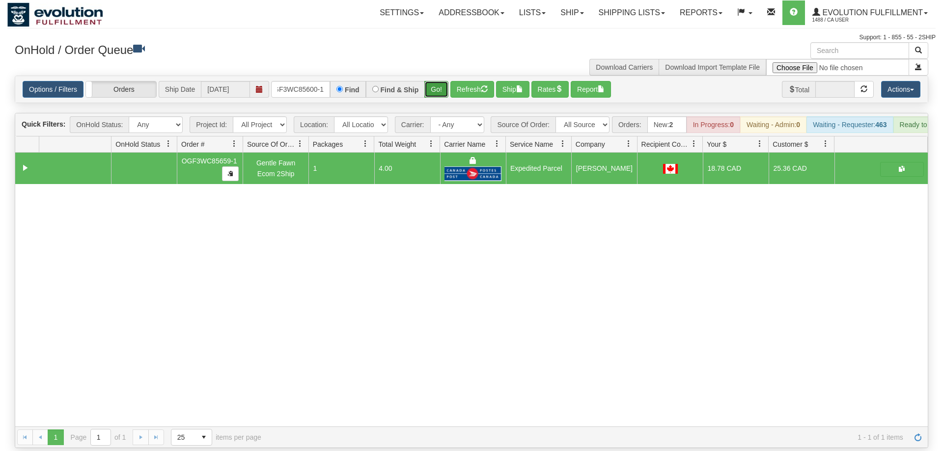
click at [435, 81] on button "Go!" at bounding box center [436, 89] width 24 height 17
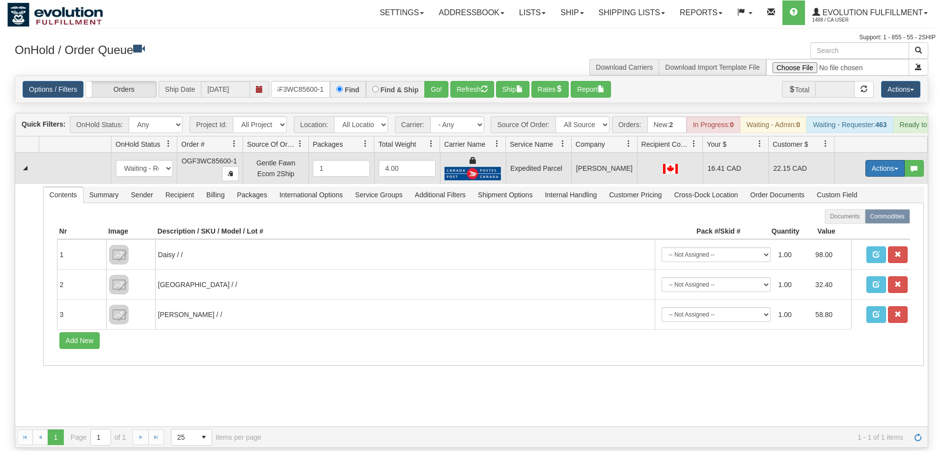
click at [891, 160] on button "Actions" at bounding box center [884, 168] width 39 height 17
click at [849, 221] on span "Ship" at bounding box center [845, 225] width 21 height 8
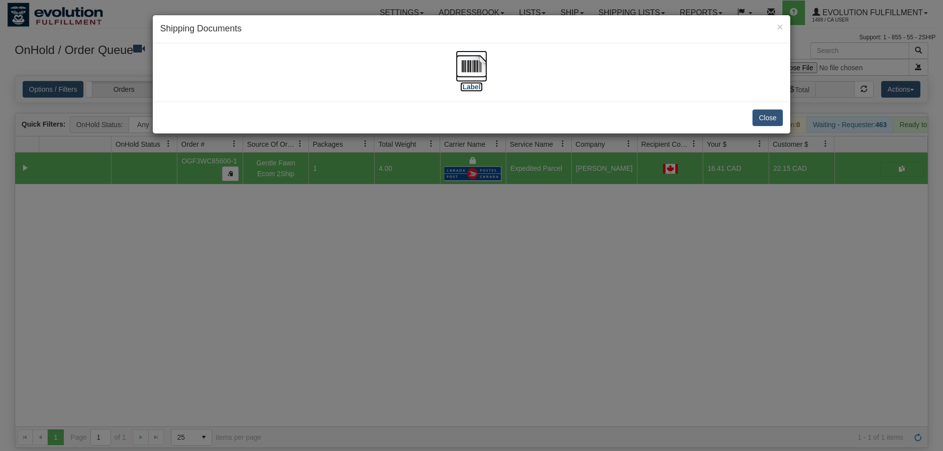
click at [471, 72] on img at bounding box center [471, 66] width 31 height 31
drag, startPoint x: 328, startPoint y: 248, endPoint x: 371, endPoint y: 134, distance: 122.7
click at [330, 248] on div "× Shipping Documents [Label] Close" at bounding box center [471, 225] width 943 height 451
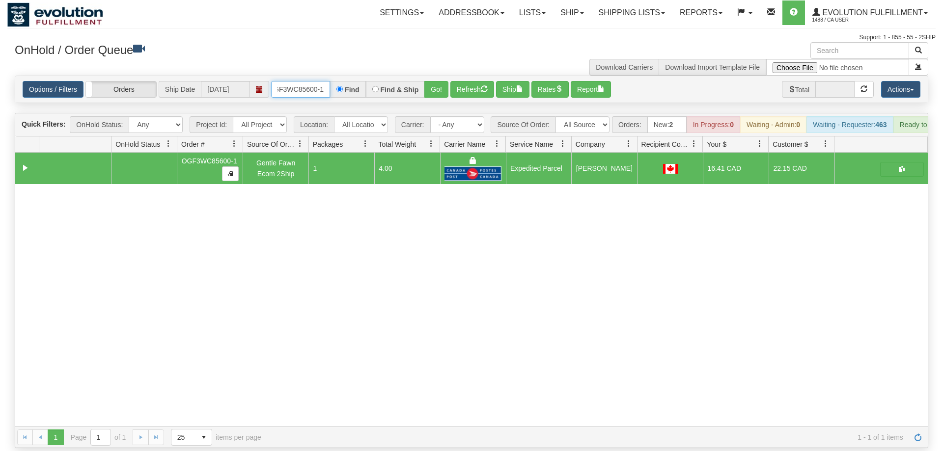
click at [301, 81] on input "OGF3WC85600-1" at bounding box center [300, 89] width 59 height 17
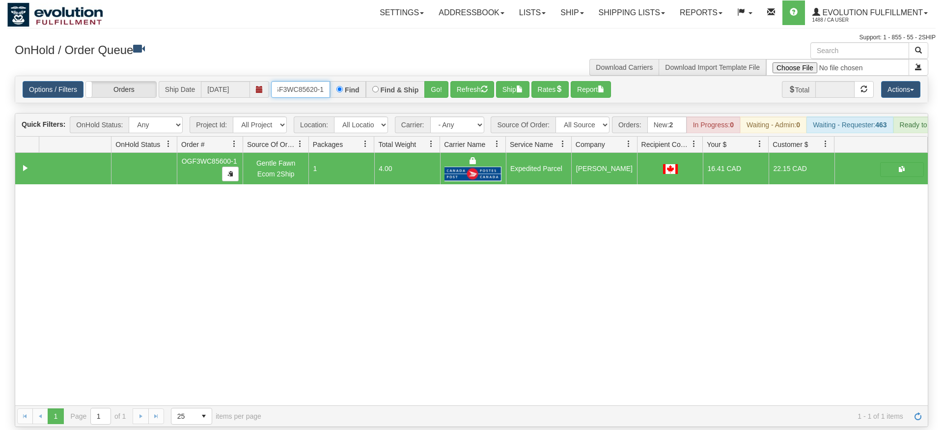
type input "OGF3WC85620-1"
click at [439, 86] on div "Options / Filters Group Shipments Orders Ship Date [DATE] OGF3WC85620-1 Find Fi…" at bounding box center [471, 89] width 912 height 27
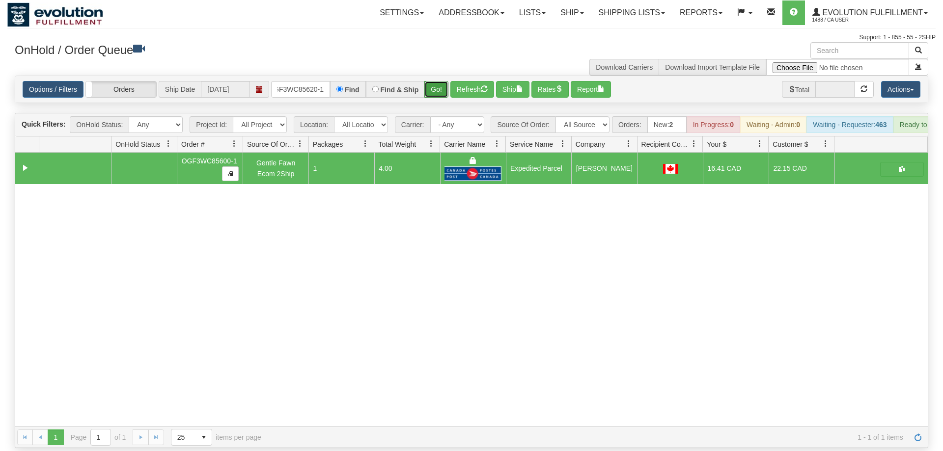
click at [442, 81] on button "Go!" at bounding box center [436, 89] width 24 height 17
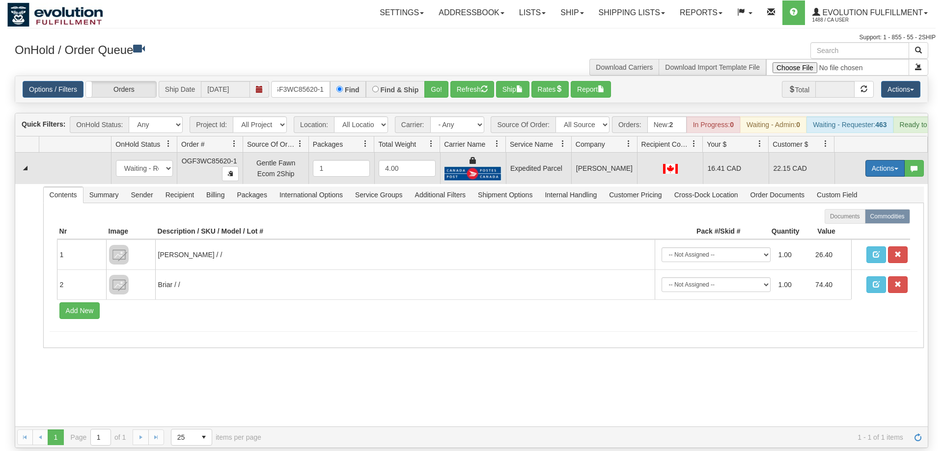
click at [871, 160] on button "Actions" at bounding box center [884, 168] width 39 height 17
click at [846, 221] on span "Ship" at bounding box center [845, 225] width 21 height 8
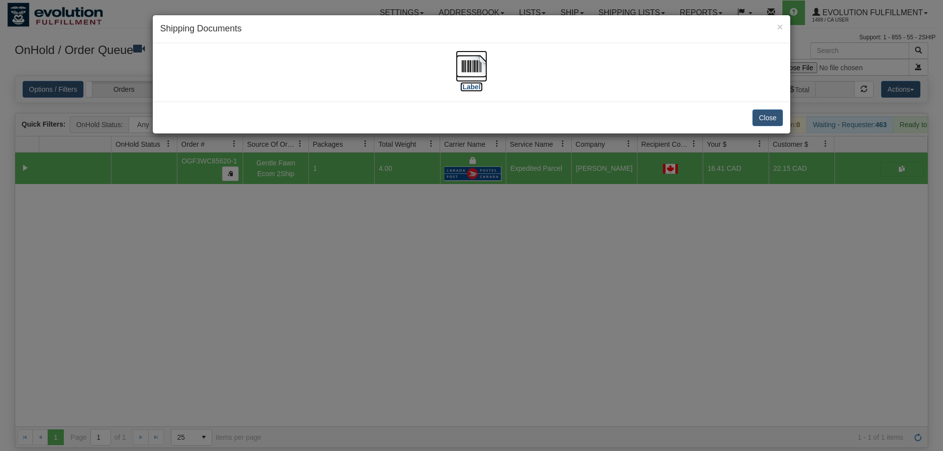
click at [482, 75] on img at bounding box center [471, 66] width 31 height 31
click at [465, 249] on div "× Shipping Documents [Label] Close" at bounding box center [471, 225] width 943 height 451
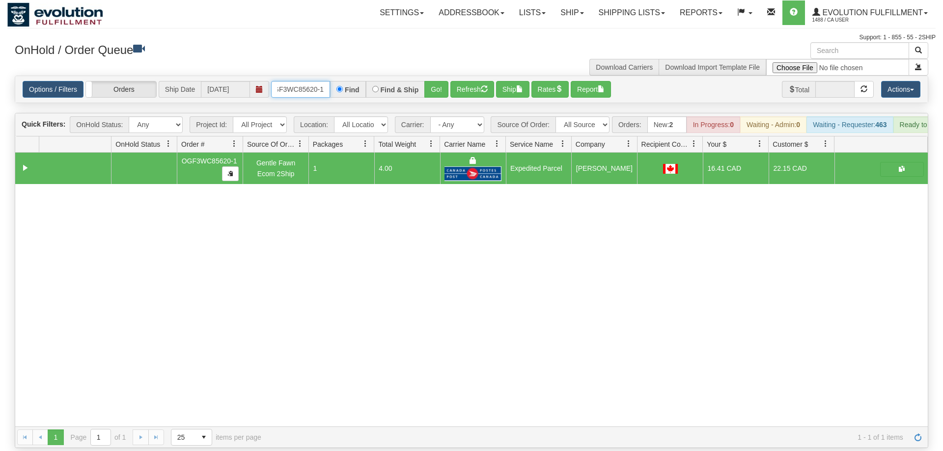
click at [302, 81] on input "OGF3WC85620-1" at bounding box center [300, 89] width 59 height 17
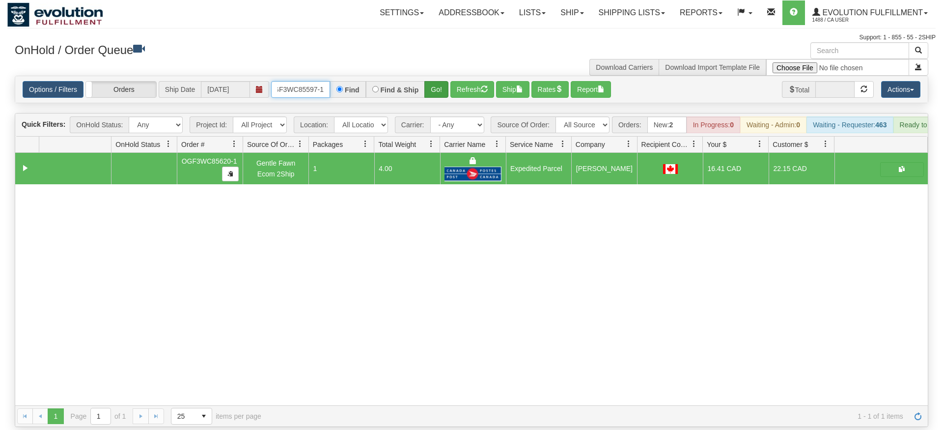
type input "OGF3WC85597-1"
click at [444, 101] on div "Is equal to Is not equal to Contains Does not contains CAD USD EUR ZAR [PERSON_…" at bounding box center [471, 251] width 928 height 351
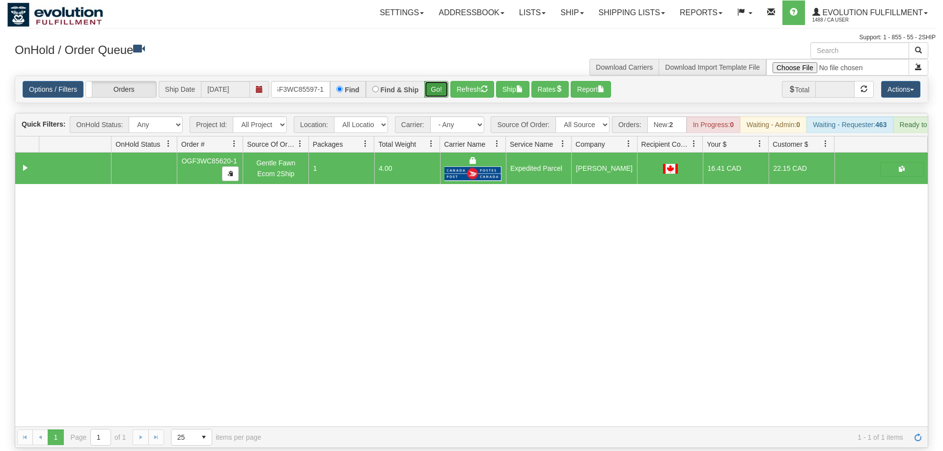
click at [440, 81] on button "Go!" at bounding box center [436, 89] width 24 height 17
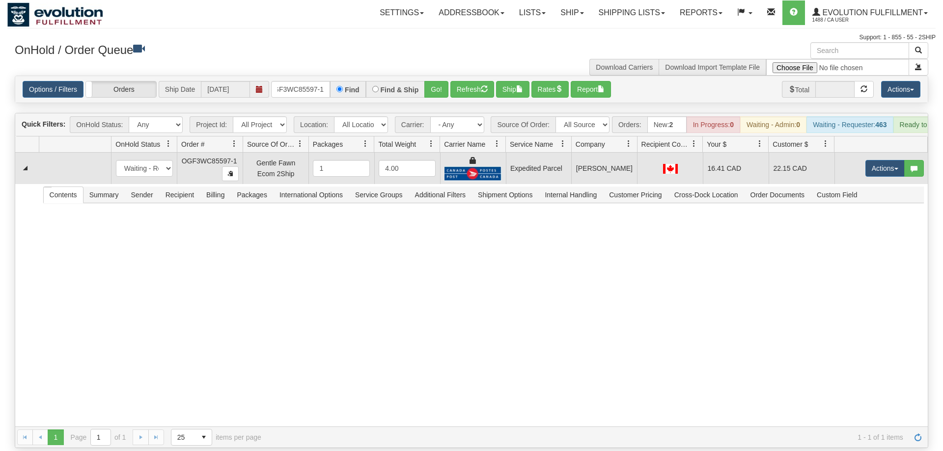
click at [870, 153] on td "Actions Open Refresh Rates Rate All Services Ship Delete Edit Items" at bounding box center [880, 168] width 93 height 31
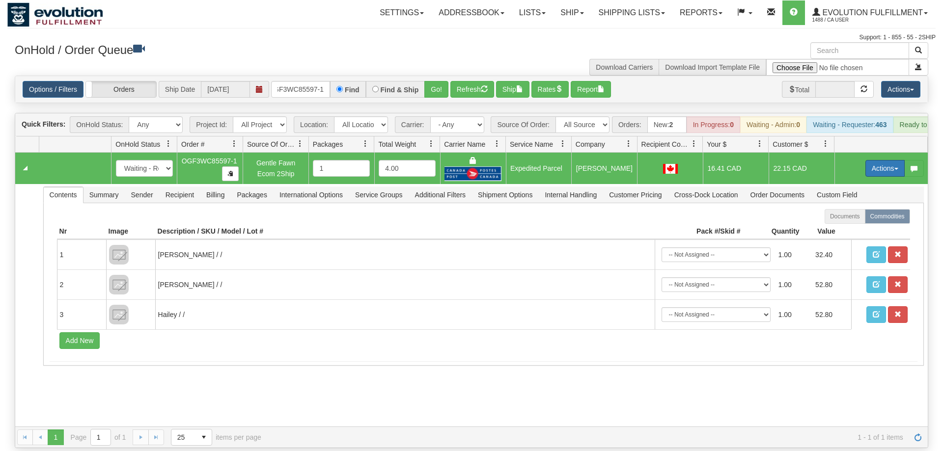
click at [871, 160] on button "Actions" at bounding box center [884, 168] width 39 height 17
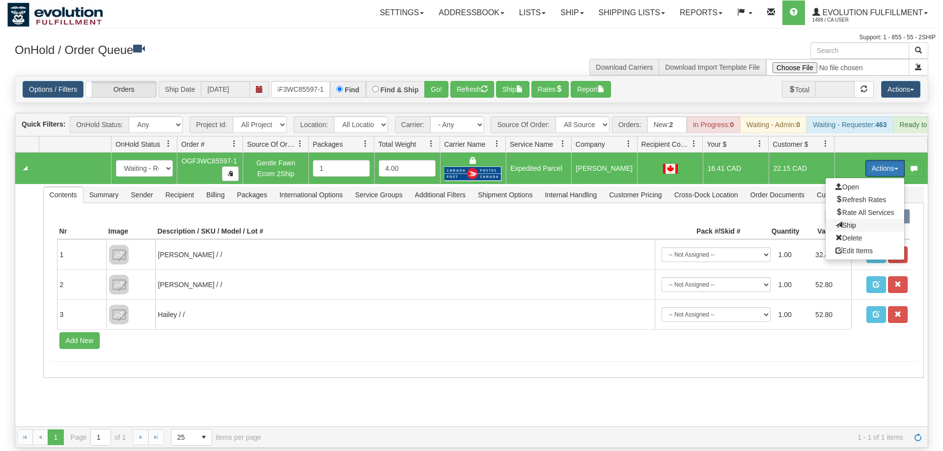
click at [846, 221] on span "Ship" at bounding box center [845, 225] width 21 height 8
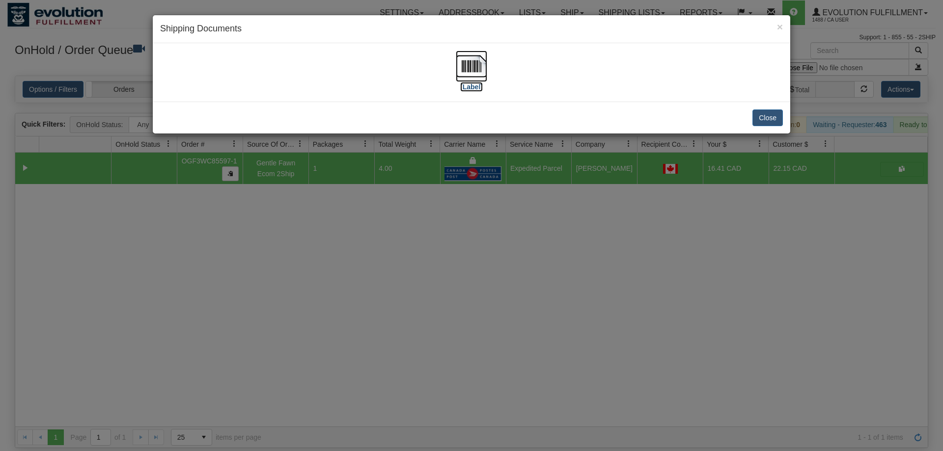
click at [461, 75] on img at bounding box center [471, 66] width 31 height 31
drag, startPoint x: 353, startPoint y: 283, endPoint x: 386, endPoint y: 103, distance: 183.3
click at [355, 283] on div "× Shipping Documents [Label] Close" at bounding box center [471, 225] width 943 height 451
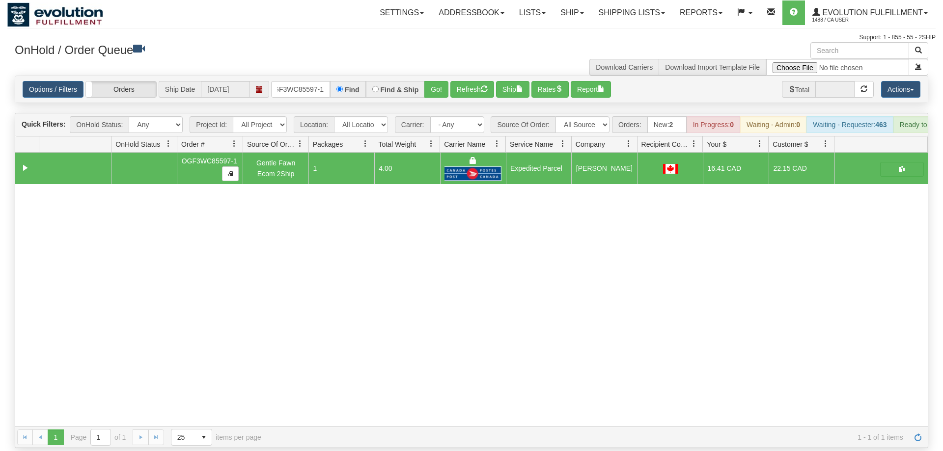
click at [328, 76] on div "Options / Filters Group Shipments Orders Ship Date [DATE] OGF3WC85597-1 Find Fi…" at bounding box center [471, 89] width 912 height 27
click at [319, 81] on input "OGF3WC85597-1" at bounding box center [300, 89] width 59 height 17
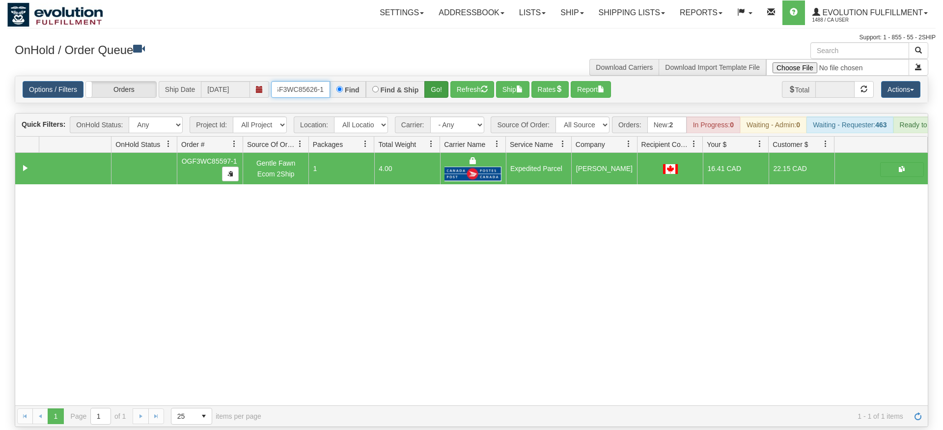
type input "OGF3WC85626-1"
click at [438, 92] on div "Is equal to Is not equal to Contains Does not contains CAD USD EUR ZAR [PERSON_…" at bounding box center [471, 251] width 928 height 351
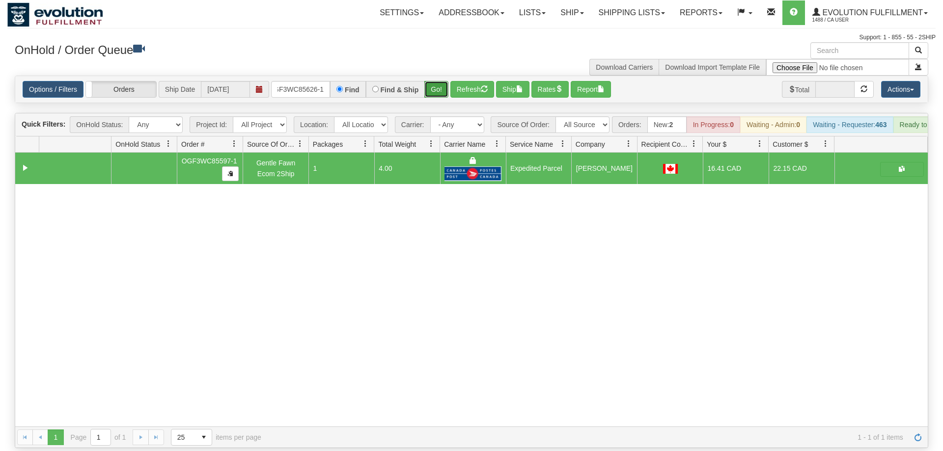
click at [445, 81] on button "Go!" at bounding box center [436, 89] width 24 height 17
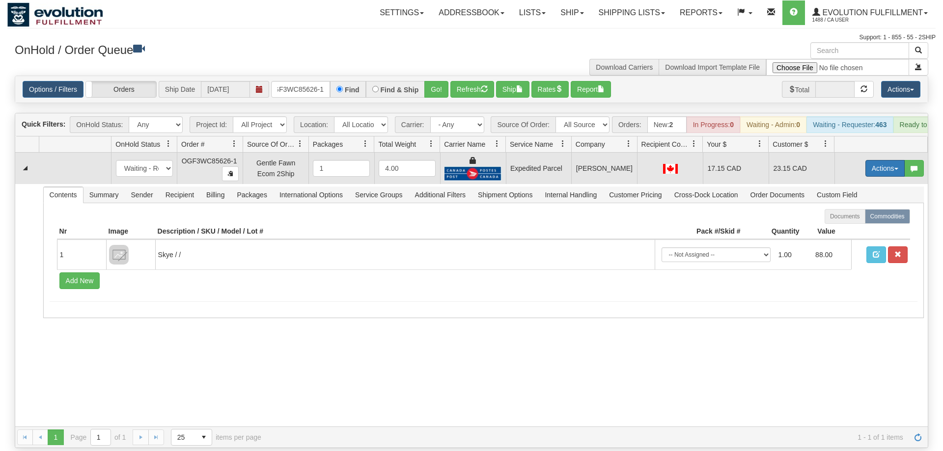
click at [888, 160] on button "Actions" at bounding box center [884, 168] width 39 height 17
click at [858, 219] on link "Ship" at bounding box center [864, 225] width 79 height 13
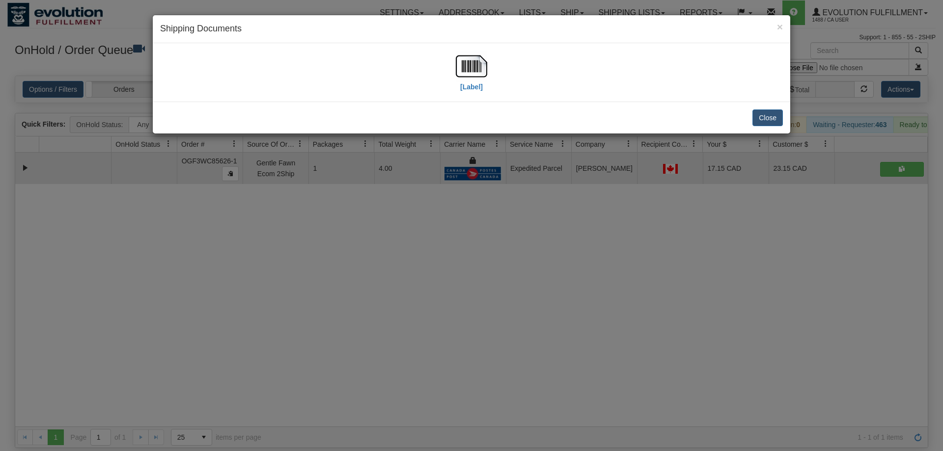
click at [448, 64] on div "[Label]" at bounding box center [471, 73] width 623 height 44
click at [463, 72] on img at bounding box center [471, 66] width 31 height 31
drag, startPoint x: 449, startPoint y: 297, endPoint x: 339, endPoint y: 94, distance: 230.0
click at [449, 294] on div "× Shipping Documents [Label] Close" at bounding box center [471, 225] width 943 height 451
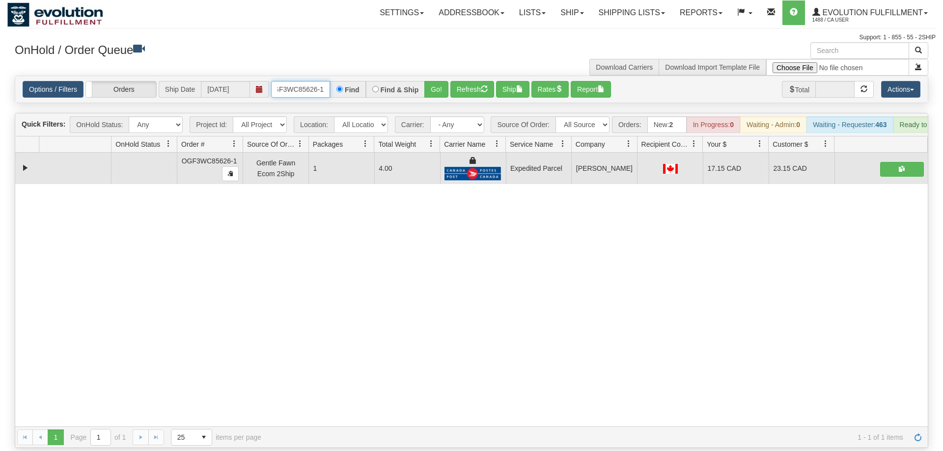
click at [313, 81] on input "OGF3WC85626-1" at bounding box center [300, 89] width 59 height 17
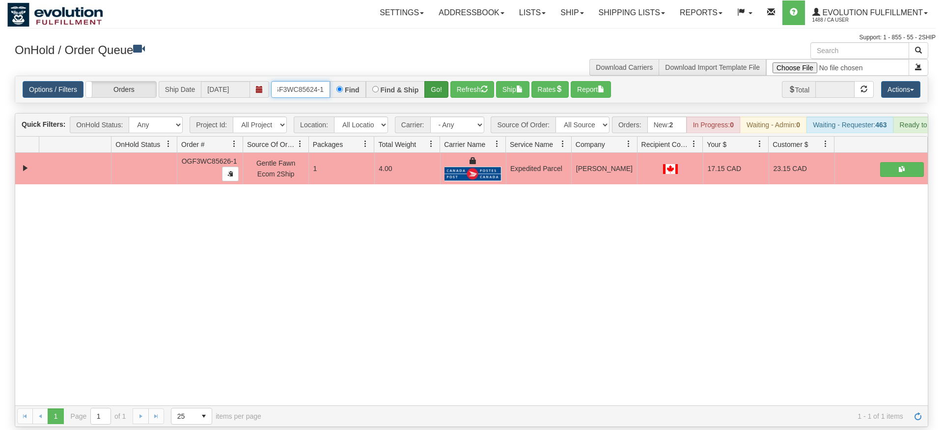
type input "OGF3WC85624-1"
click at [441, 88] on div "Options / Filters Group Shipments Orders Ship Date [DATE] OGF3WC85624-1 Find Fi…" at bounding box center [471, 89] width 913 height 27
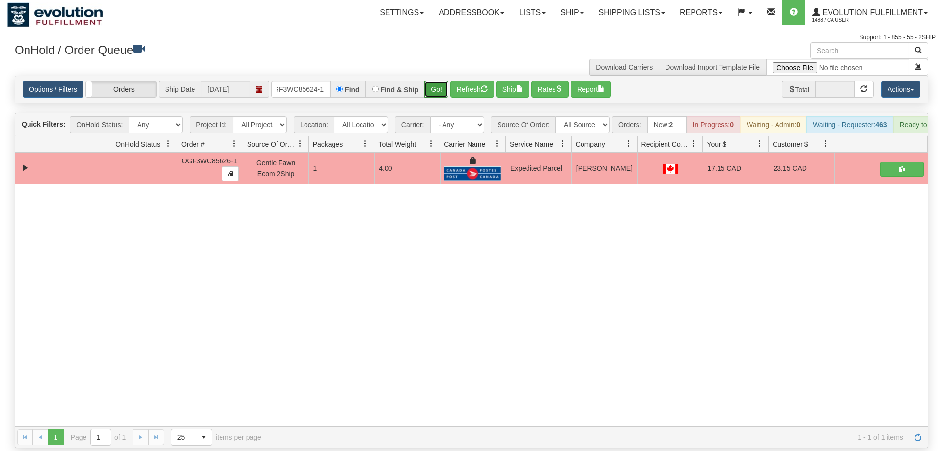
click at [439, 81] on button "Go!" at bounding box center [436, 89] width 24 height 17
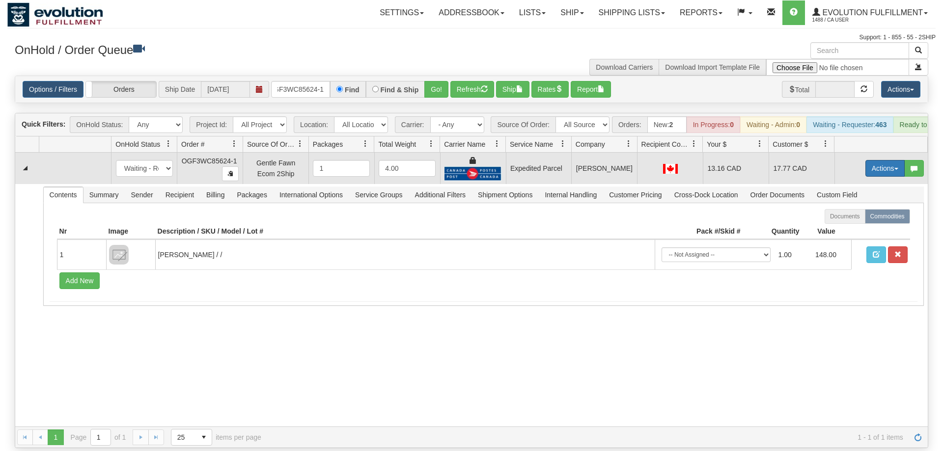
click at [882, 160] on button "Actions" at bounding box center [884, 168] width 39 height 17
click at [851, 221] on span "Ship" at bounding box center [845, 225] width 21 height 8
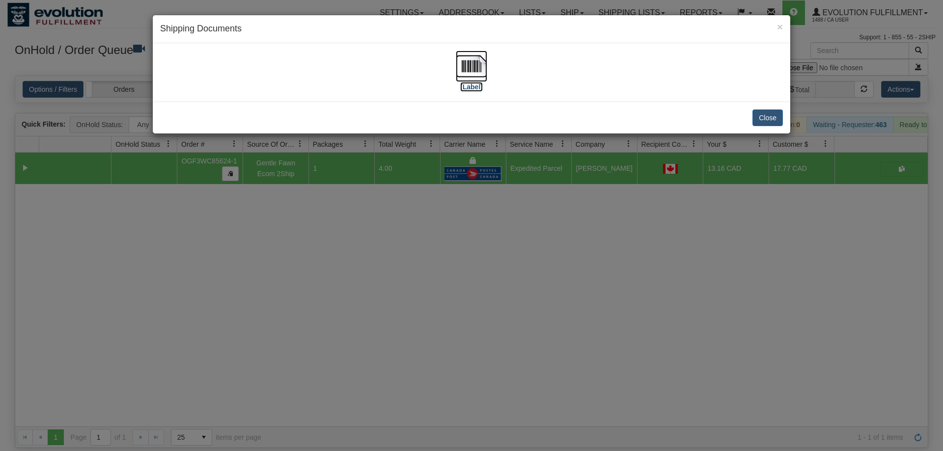
click at [461, 62] on img at bounding box center [471, 66] width 31 height 31
drag, startPoint x: 502, startPoint y: 239, endPoint x: 353, endPoint y: 0, distance: 281.9
click at [502, 232] on div "× Shipping Documents [Label] Close" at bounding box center [471, 225] width 943 height 451
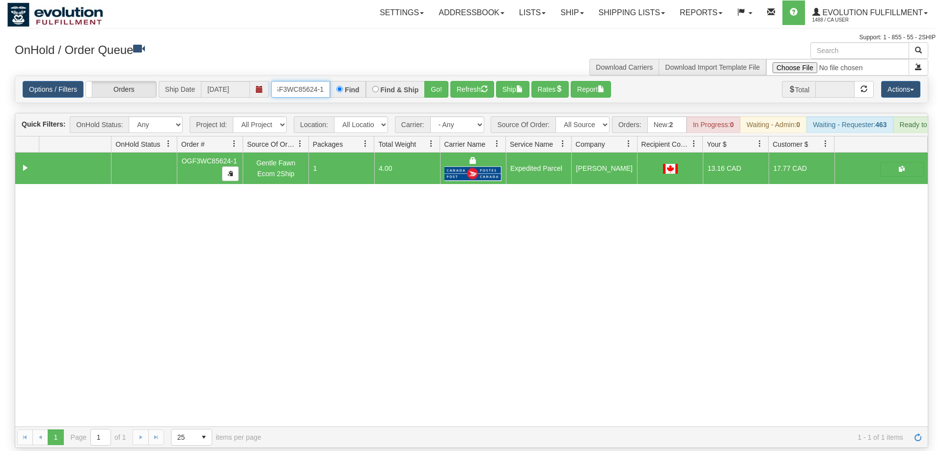
click at [316, 81] on input "OGF3WC85624-1" at bounding box center [300, 89] width 59 height 17
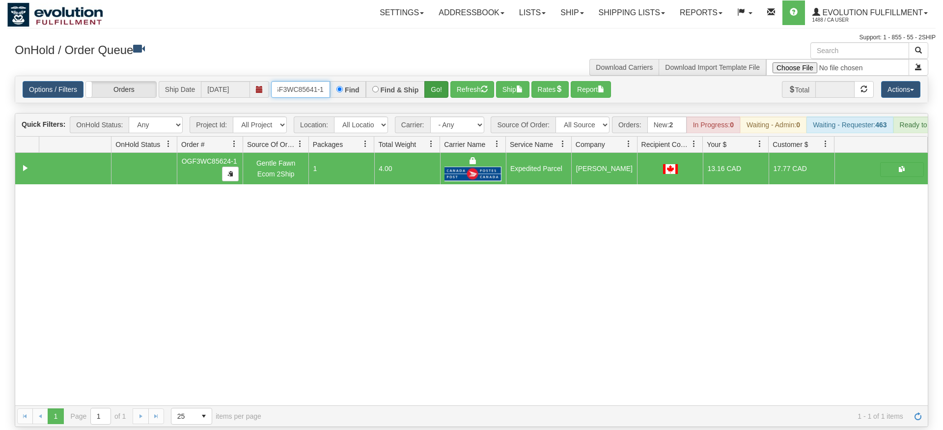
type input "oGF3WC85641-1"
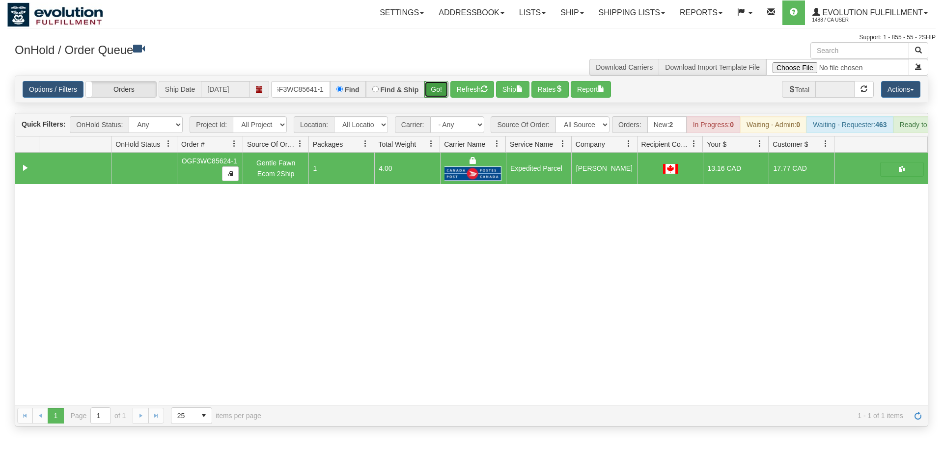
drag, startPoint x: 442, startPoint y: 70, endPoint x: 439, endPoint y: 86, distance: 16.0
click at [441, 91] on div "Is equal to Is not equal to Contains Does not contains CAD USD EUR ZAR [PERSON_…" at bounding box center [471, 251] width 928 height 351
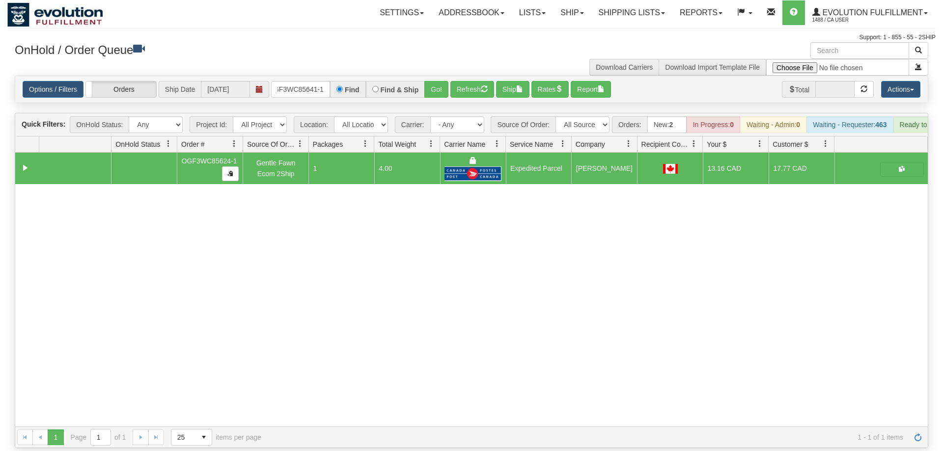
click at [439, 86] on div "Options / Filters Group Shipments Orders Ship Date [DATE] oGF3WC85641-1 Find Fi…" at bounding box center [471, 89] width 912 height 27
click at [437, 81] on button "Go!" at bounding box center [436, 89] width 24 height 17
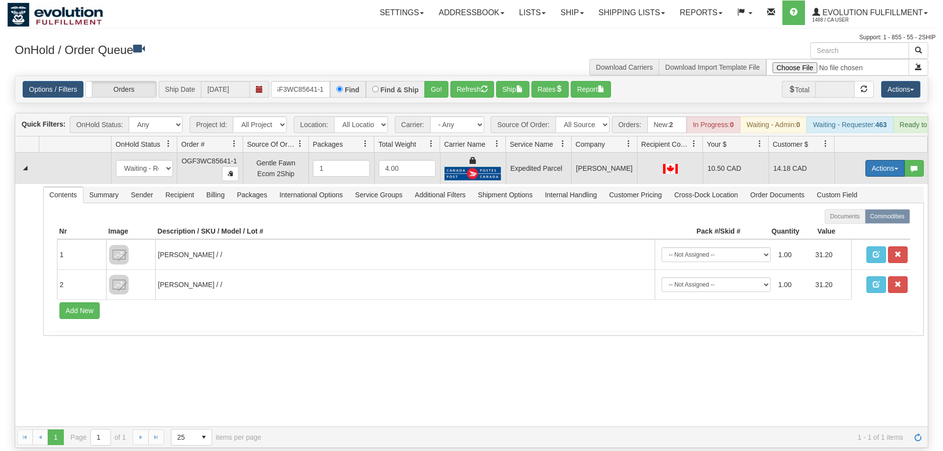
click at [876, 160] on button "Actions" at bounding box center [884, 168] width 39 height 17
click at [842, 221] on span "Ship" at bounding box center [845, 225] width 21 height 8
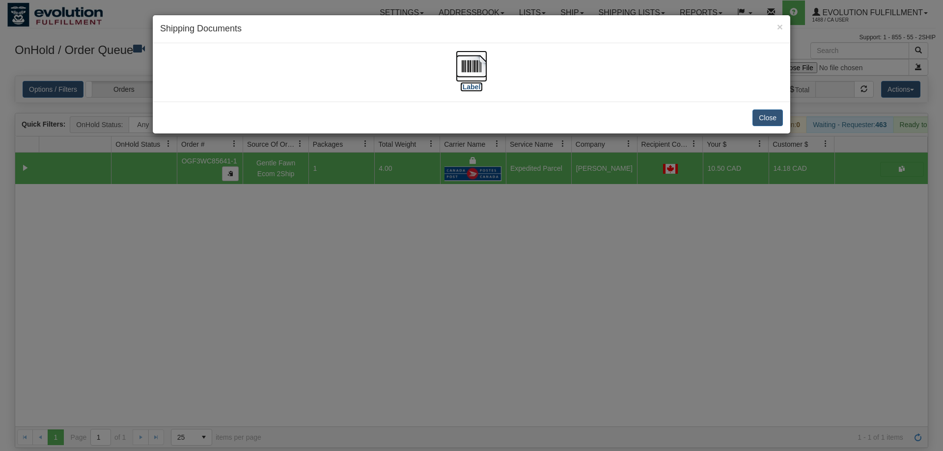
click at [469, 81] on img at bounding box center [471, 66] width 31 height 31
click at [424, 297] on div "× Shipping Documents [Label] Close" at bounding box center [471, 225] width 943 height 451
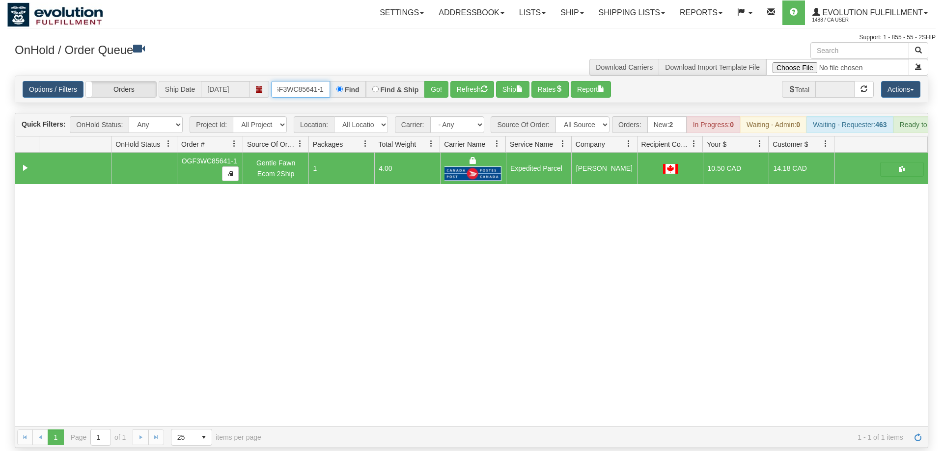
click at [321, 81] on input "oGF3WC85641-1" at bounding box center [300, 89] width 59 height 17
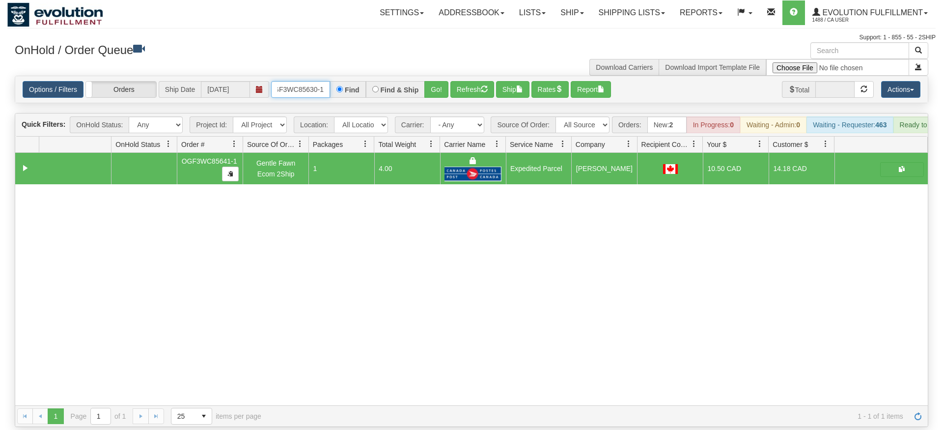
type input "OGF3WC85630-1"
click at [438, 104] on div "Is equal to Is not equal to Contains Does not contains CAD USD EUR ZAR [PERSON_…" at bounding box center [471, 251] width 928 height 351
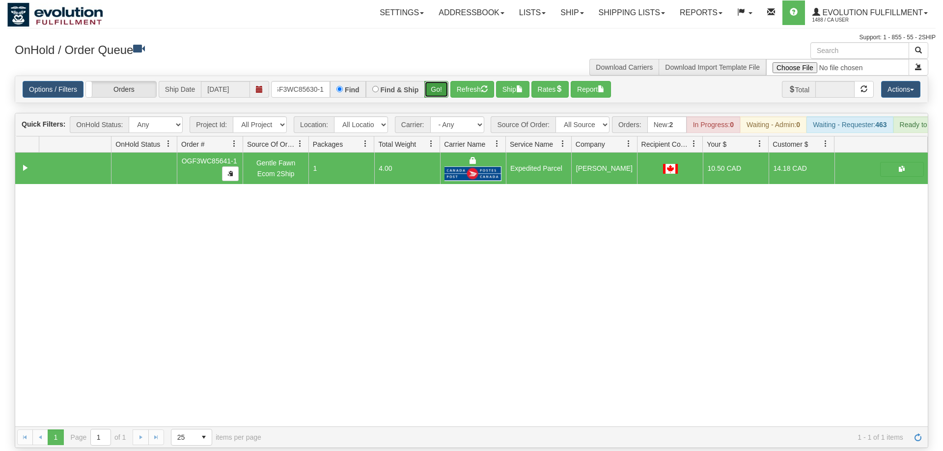
click at [435, 81] on button "Go!" at bounding box center [436, 89] width 24 height 17
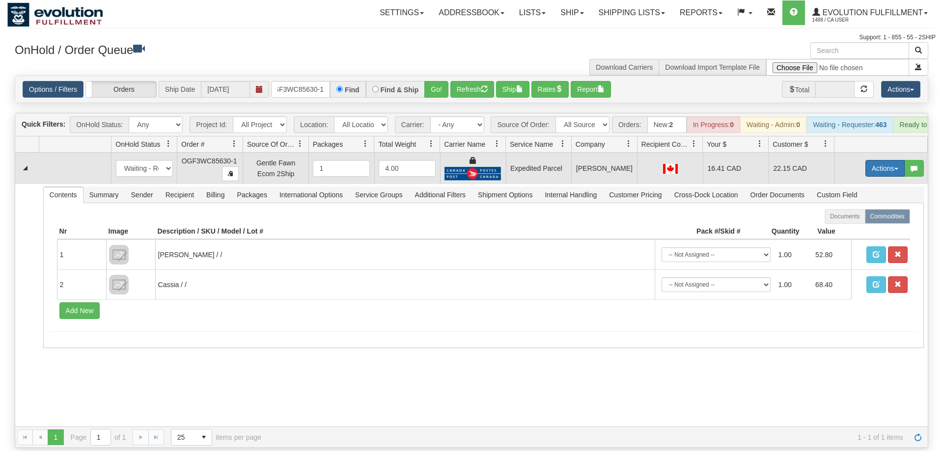
click at [882, 160] on button "Actions" at bounding box center [884, 168] width 39 height 17
click at [856, 219] on link "Ship" at bounding box center [864, 225] width 79 height 13
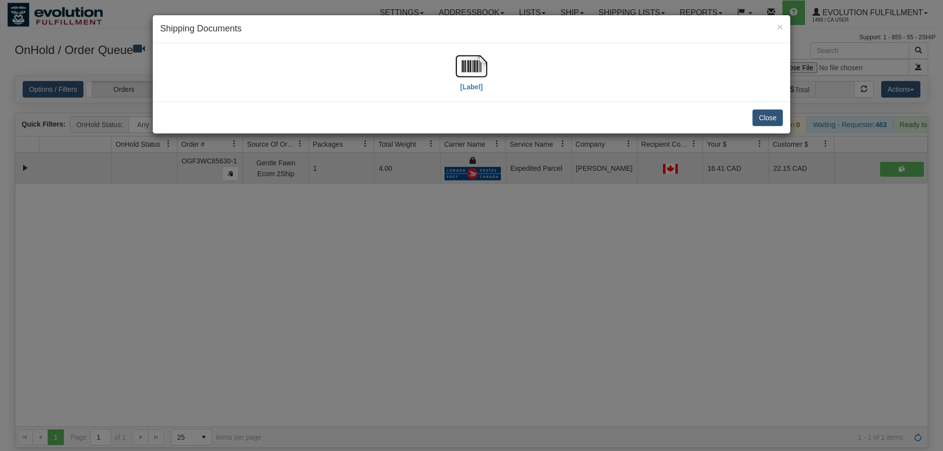
click at [485, 91] on div "[Label]" at bounding box center [471, 73] width 31 height 44
click at [475, 71] on img at bounding box center [471, 66] width 31 height 31
click at [348, 320] on div "× Shipping Documents [Label] Close" at bounding box center [471, 225] width 943 height 451
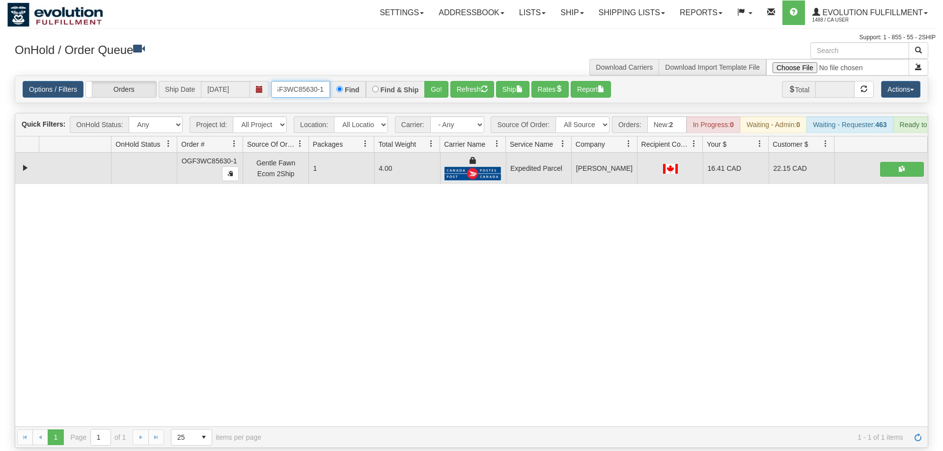
drag, startPoint x: 296, startPoint y: 79, endPoint x: 351, endPoint y: 78, distance: 54.5
click at [297, 81] on input "OGF3WC85630-1" at bounding box center [300, 89] width 59 height 17
drag, startPoint x: 428, startPoint y: 95, endPoint x: 435, endPoint y: 84, distance: 13.1
click at [428, 95] on div "Is equal to Is not equal to Contains Does not contains CAD USD EUR ZAR [PERSON_…" at bounding box center [471, 262] width 928 height 373
click at [436, 81] on button "Go!" at bounding box center [436, 89] width 24 height 17
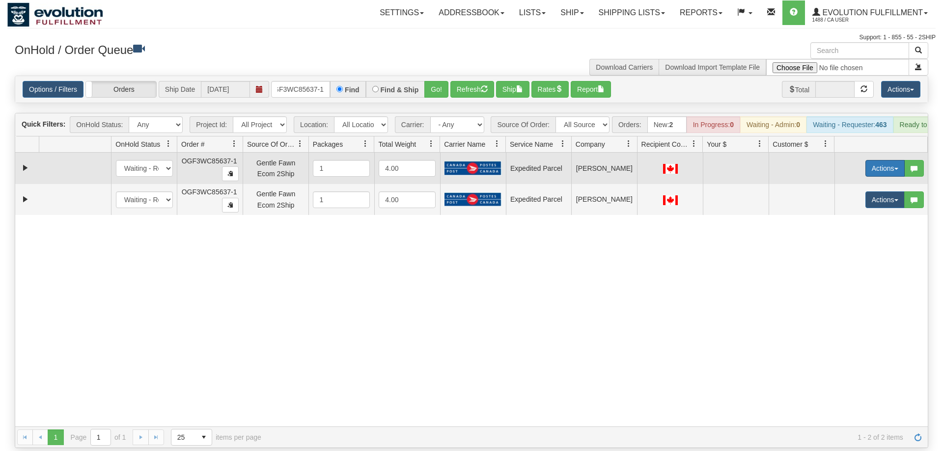
click at [879, 160] on button "Actions" at bounding box center [884, 168] width 39 height 17
click at [862, 209] on span "Rate All Services" at bounding box center [864, 213] width 59 height 8
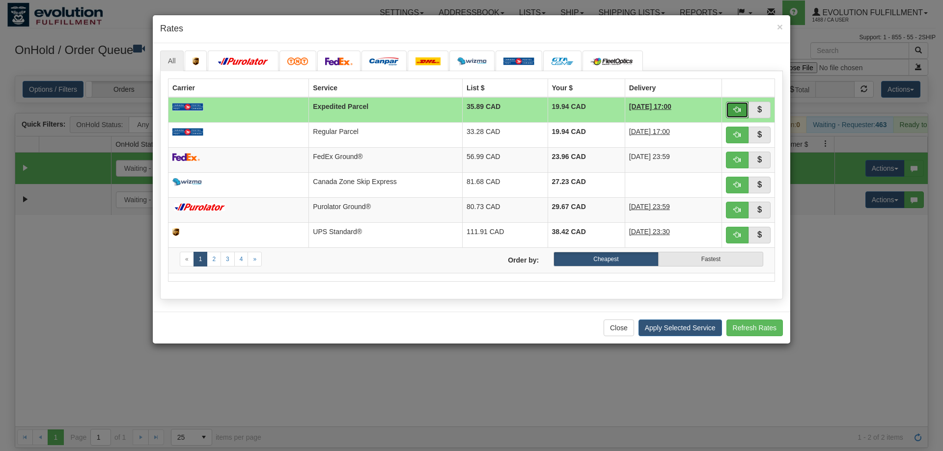
click at [744, 105] on button "button" at bounding box center [737, 110] width 23 height 17
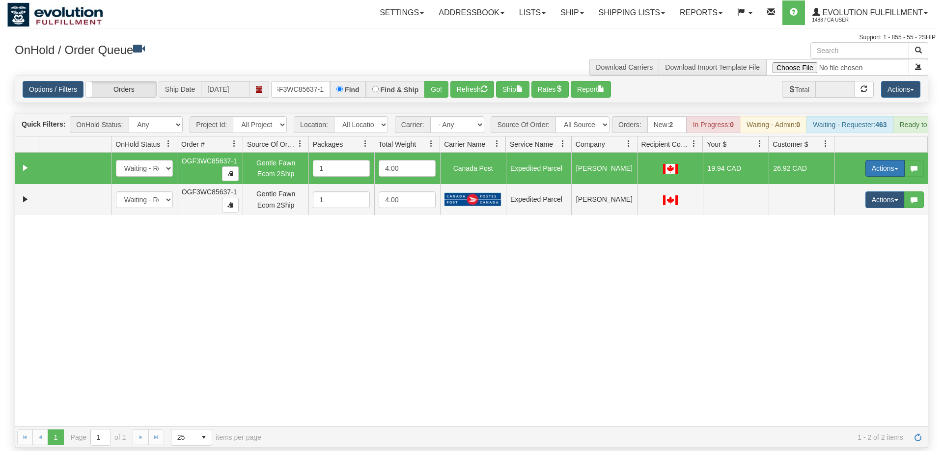
click at [866, 160] on button "Actions" at bounding box center [884, 168] width 39 height 17
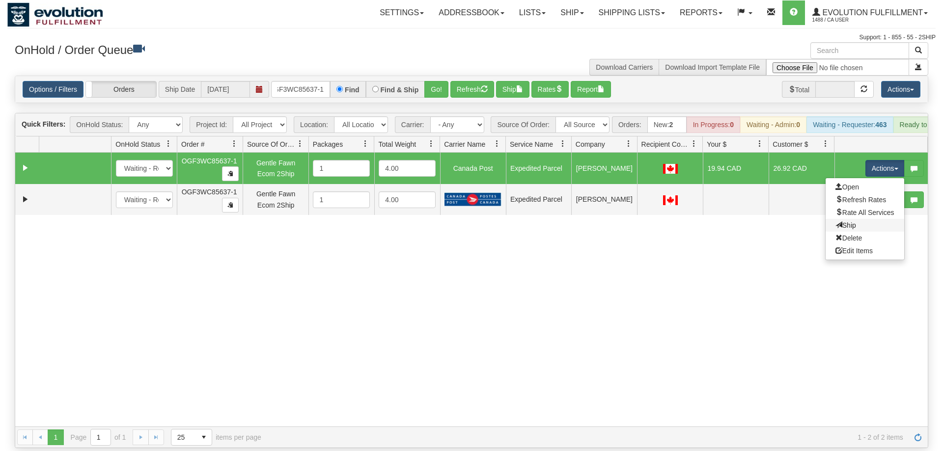
click at [858, 219] on link "Ship" at bounding box center [864, 225] width 79 height 13
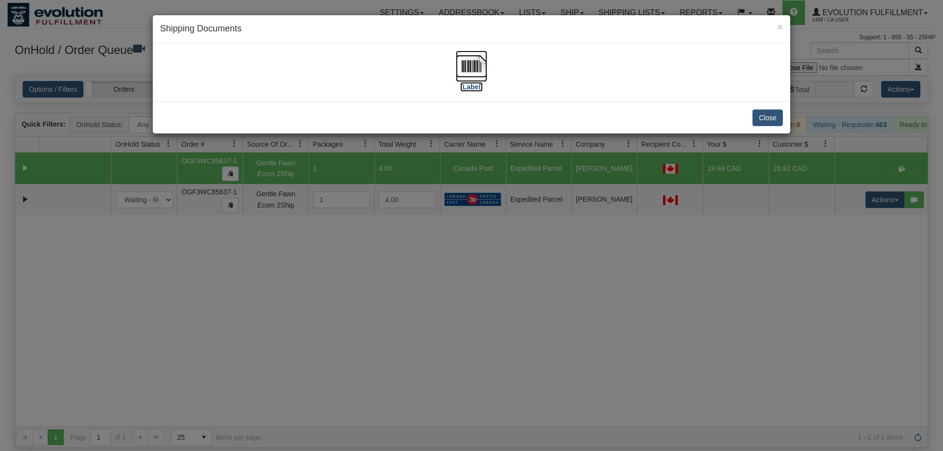
click at [481, 67] on img at bounding box center [471, 66] width 31 height 31
click at [842, 273] on div "× Shipping Documents [Label] Close" at bounding box center [471, 225] width 943 height 451
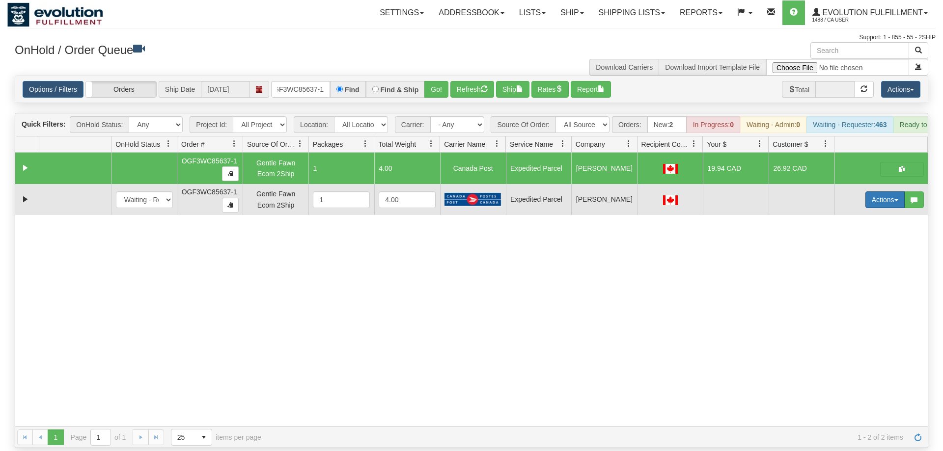
click at [886, 191] on button "Actions" at bounding box center [884, 199] width 39 height 17
click at [853, 266] on span "Delete" at bounding box center [848, 270] width 27 height 8
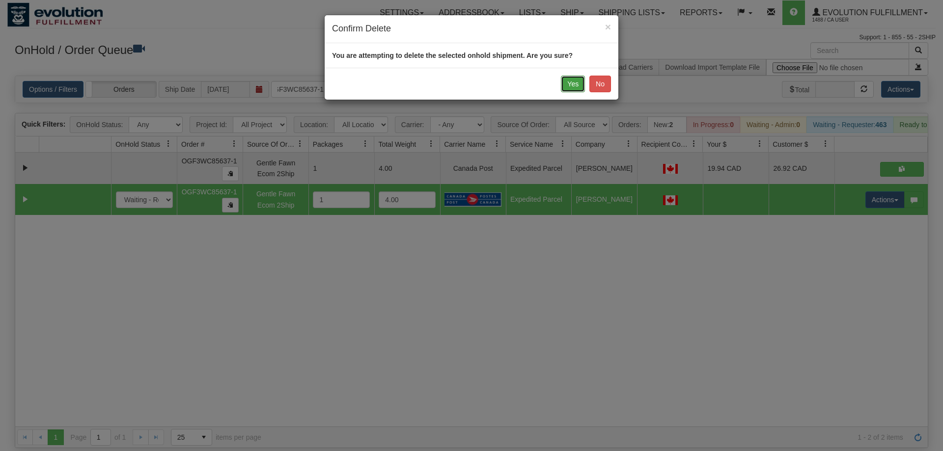
click at [565, 84] on button "Yes" at bounding box center [573, 84] width 24 height 17
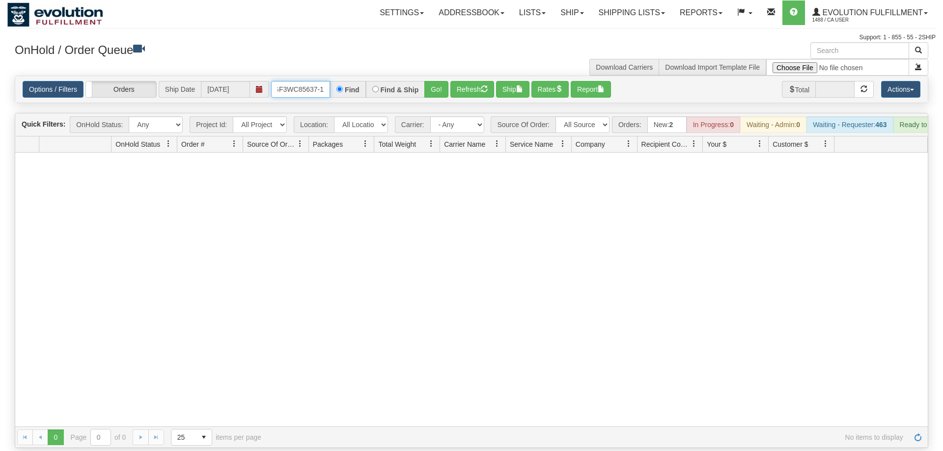
click at [304, 81] on input "OGF3WC85637-1" at bounding box center [300, 89] width 59 height 17
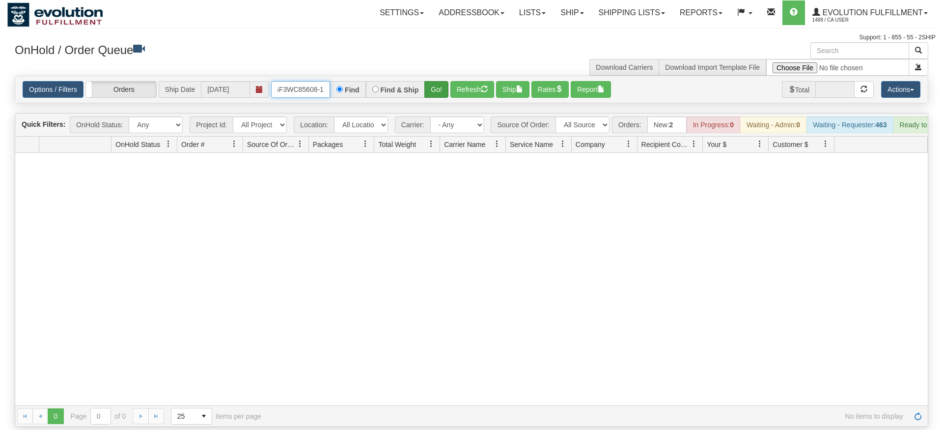
type input "oGF3WC85608-1"
click at [438, 91] on div "Is equal to Is not equal to Contains Does not contains CAD USD EUR ZAR [PERSON_…" at bounding box center [471, 251] width 928 height 351
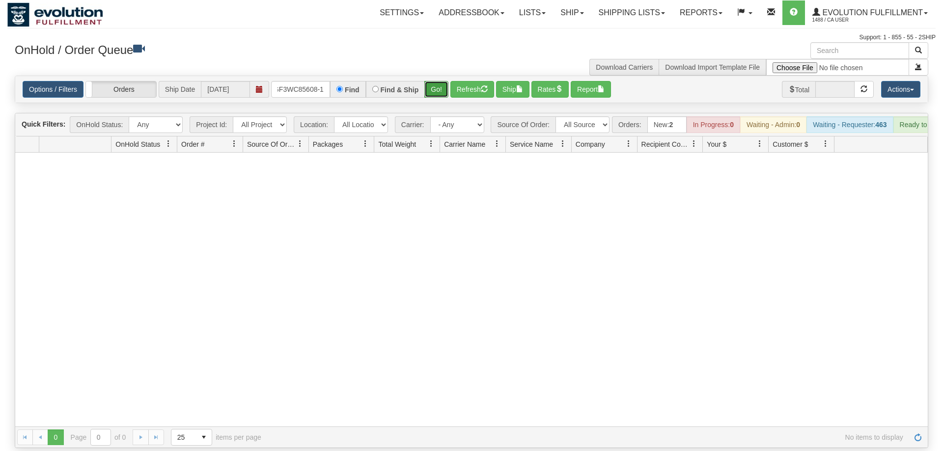
click at [439, 81] on button "Go!" at bounding box center [436, 89] width 24 height 17
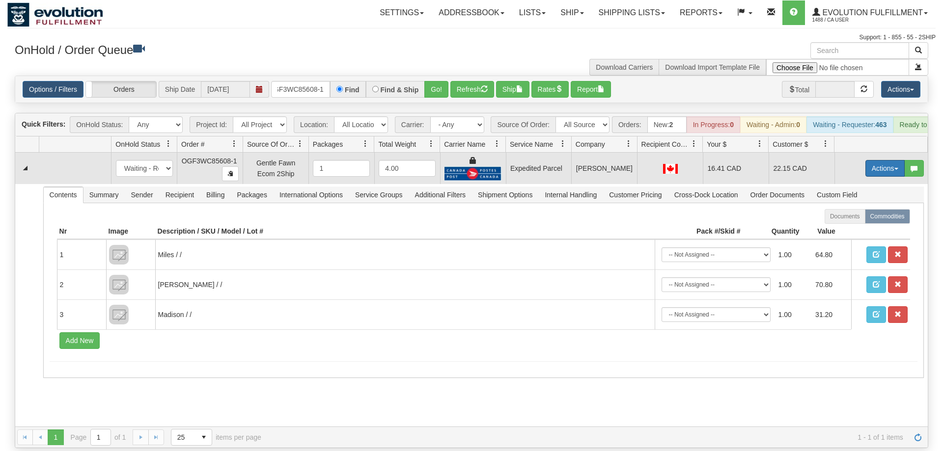
click at [872, 160] on button "Actions" at bounding box center [884, 168] width 39 height 17
click at [853, 221] on span "Ship" at bounding box center [845, 225] width 21 height 8
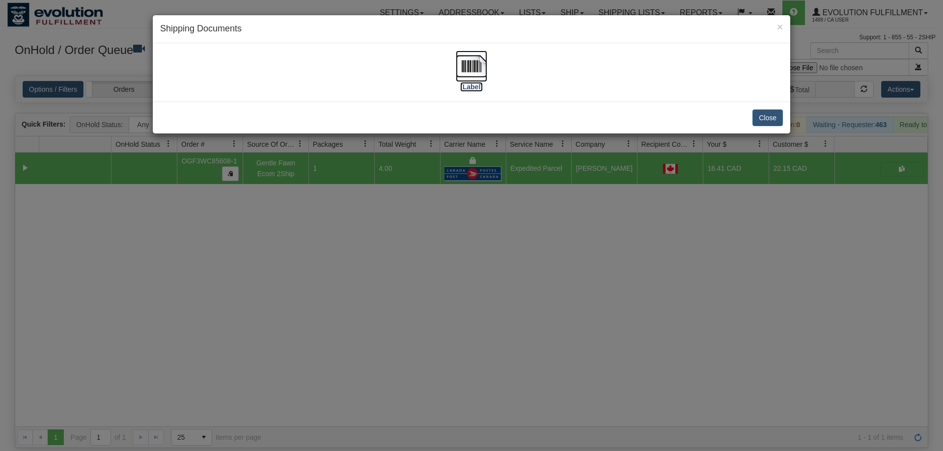
click at [464, 82] on label "[Label]" at bounding box center [471, 87] width 23 height 10
drag, startPoint x: 566, startPoint y: 172, endPoint x: 315, endPoint y: 115, distance: 256.7
click at [564, 171] on div "× Shipping Documents [Label] Close" at bounding box center [471, 225] width 943 height 451
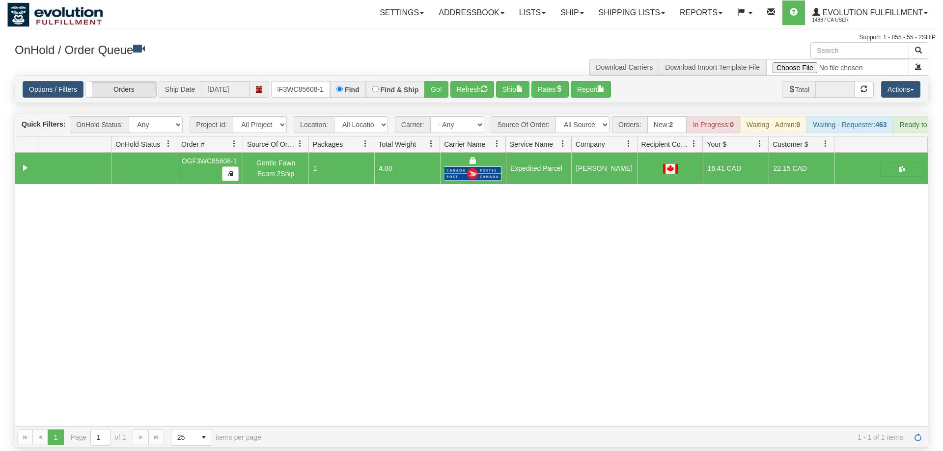
drag, startPoint x: 321, startPoint y: 87, endPoint x: 320, endPoint y: 82, distance: 6.1
click at [321, 84] on div "Options / Filters Group Shipments Orders Ship Date [DATE] oGF3WC85608-1 Find Fi…" at bounding box center [471, 89] width 912 height 27
click at [320, 81] on input "oGF3WC85608-1" at bounding box center [300, 89] width 59 height 17
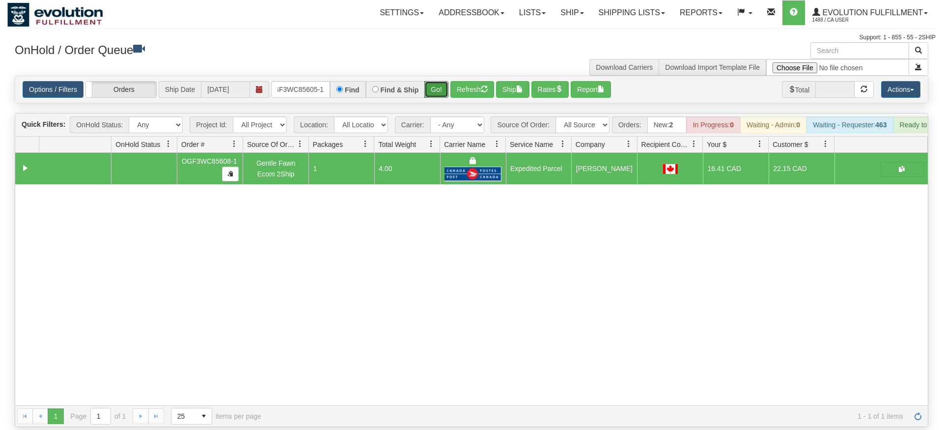
drag, startPoint x: 441, startPoint y: 78, endPoint x: 439, endPoint y: 89, distance: 11.9
click at [440, 99] on div "Is equal to Is not equal to Contains Does not contains CAD USD EUR ZAR [PERSON_…" at bounding box center [471, 251] width 928 height 351
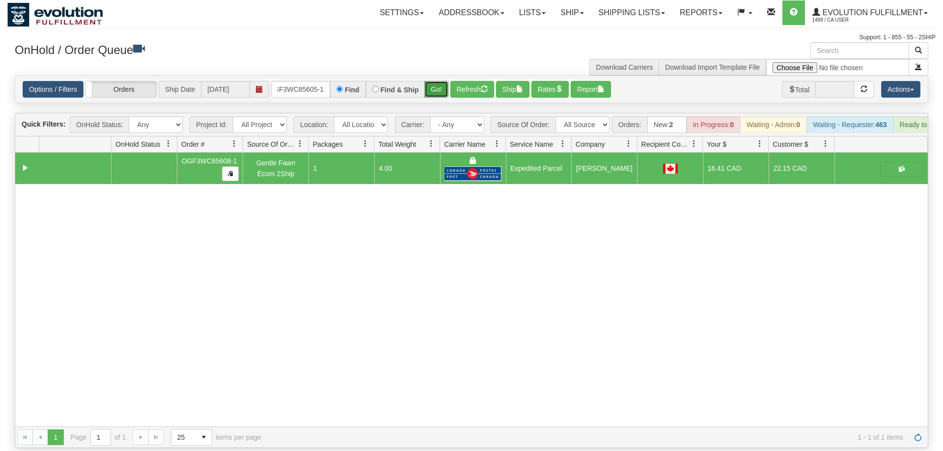
click at [440, 81] on button "Go!" at bounding box center [436, 89] width 24 height 17
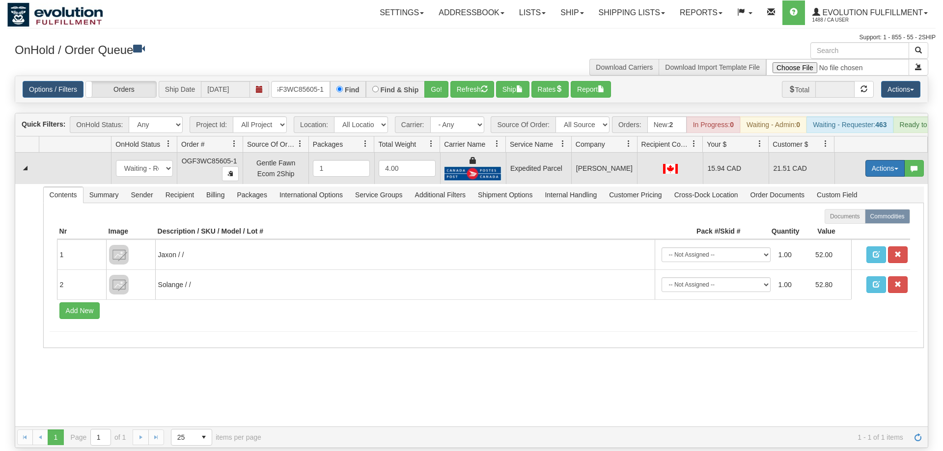
click at [891, 160] on button "Actions" at bounding box center [884, 168] width 39 height 17
click at [852, 221] on span "Ship" at bounding box center [845, 225] width 21 height 8
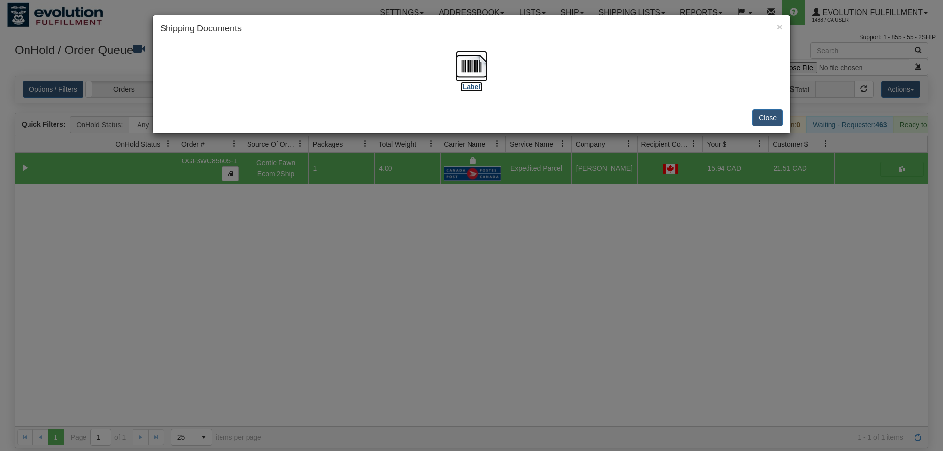
click at [457, 74] on img at bounding box center [471, 66] width 31 height 31
click at [505, 223] on div "× Shipping Documents [Label] Close" at bounding box center [471, 225] width 943 height 451
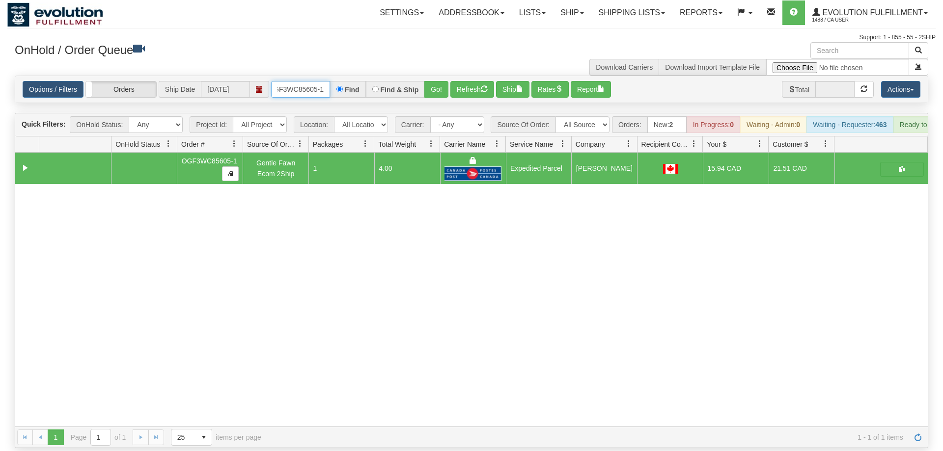
click at [299, 81] on input "OGF3WC85605-1" at bounding box center [300, 89] width 59 height 17
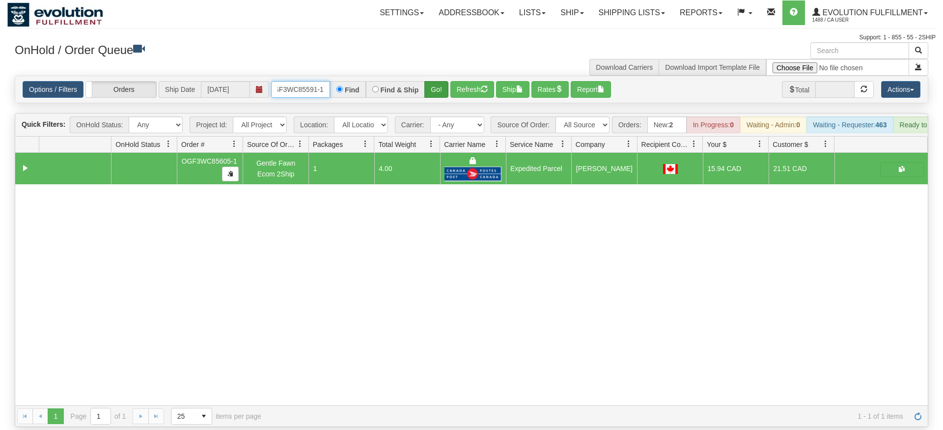
type input "oGF3WC85591-1"
drag, startPoint x: 429, startPoint y: 82, endPoint x: 432, endPoint y: 98, distance: 16.0
click at [429, 103] on div "Is equal to Is not equal to Contains Does not contains CAD USD EUR ZAR [PERSON_…" at bounding box center [471, 251] width 928 height 351
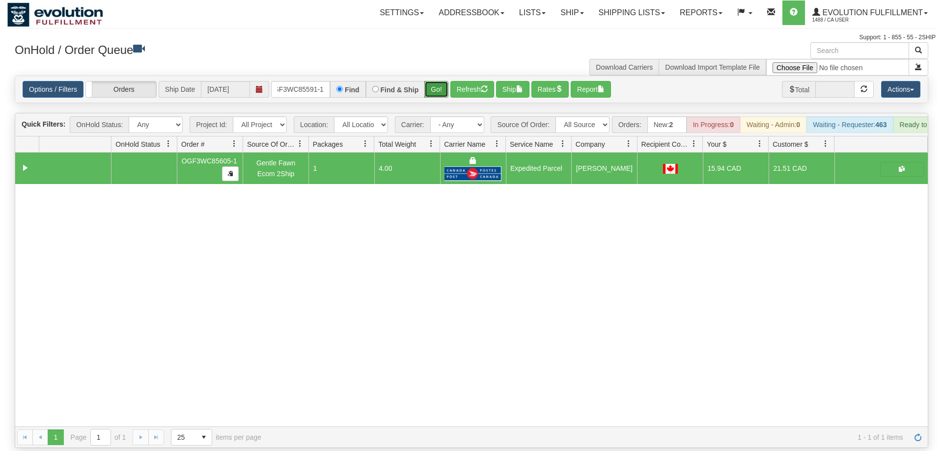
click at [437, 81] on button "Go!" at bounding box center [436, 89] width 24 height 17
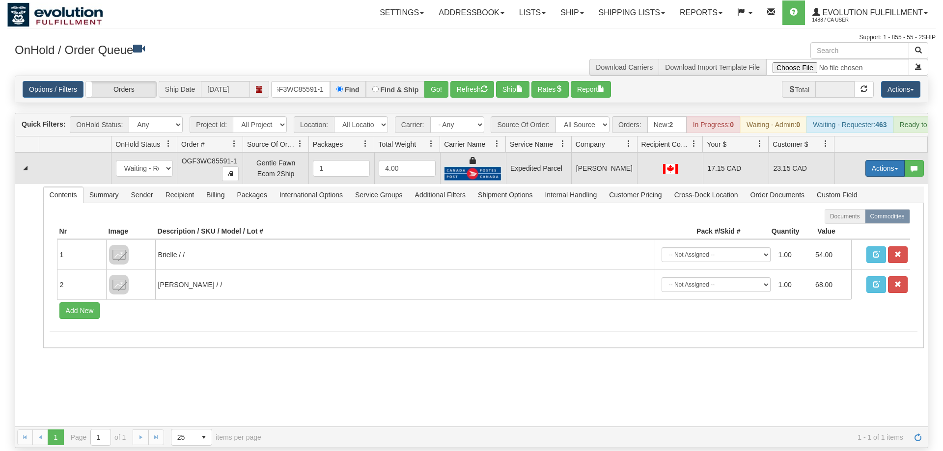
click at [880, 160] on button "Actions" at bounding box center [884, 168] width 39 height 17
click at [850, 219] on link "Ship" at bounding box center [864, 225] width 79 height 13
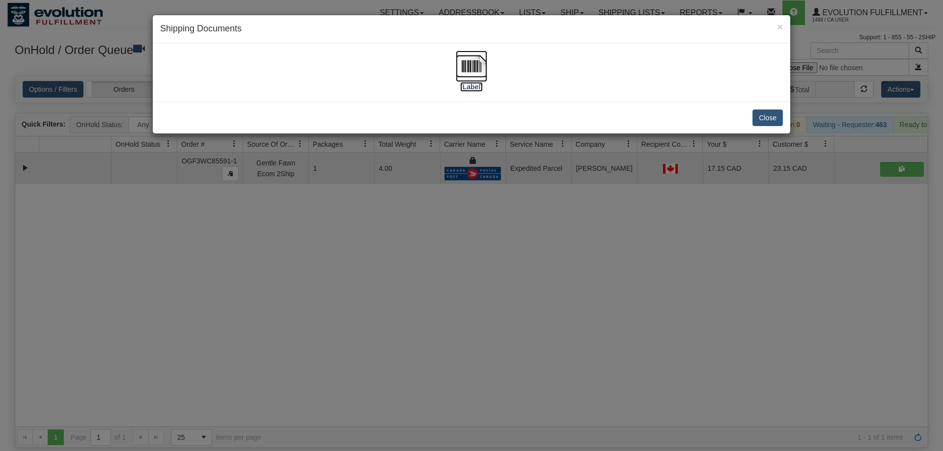
click at [466, 63] on img at bounding box center [471, 66] width 31 height 31
click at [643, 201] on div "× Shipping Documents [Label] Close" at bounding box center [471, 225] width 943 height 451
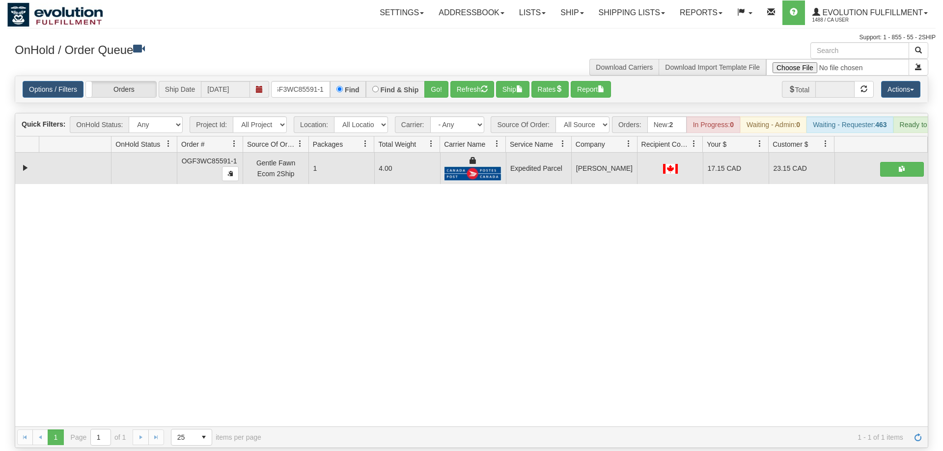
click at [457, 249] on div "31548112 EVOLUTION V3 90892916 90892919 OGF3WC85591-1 Gentle Fawn Ecom 2Ship 1 …" at bounding box center [471, 290] width 912 height 274
